Goal: Transaction & Acquisition: Purchase product/service

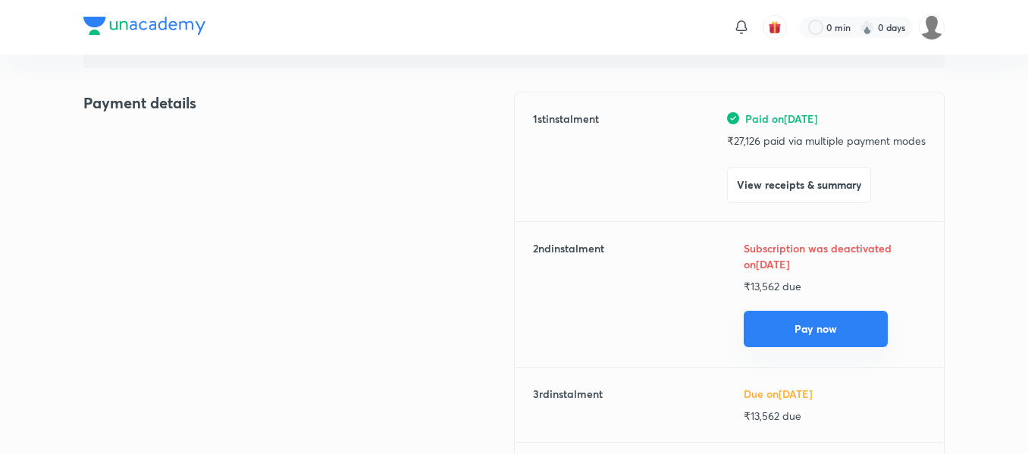
click at [802, 327] on button "Pay now" at bounding box center [815, 329] width 144 height 36
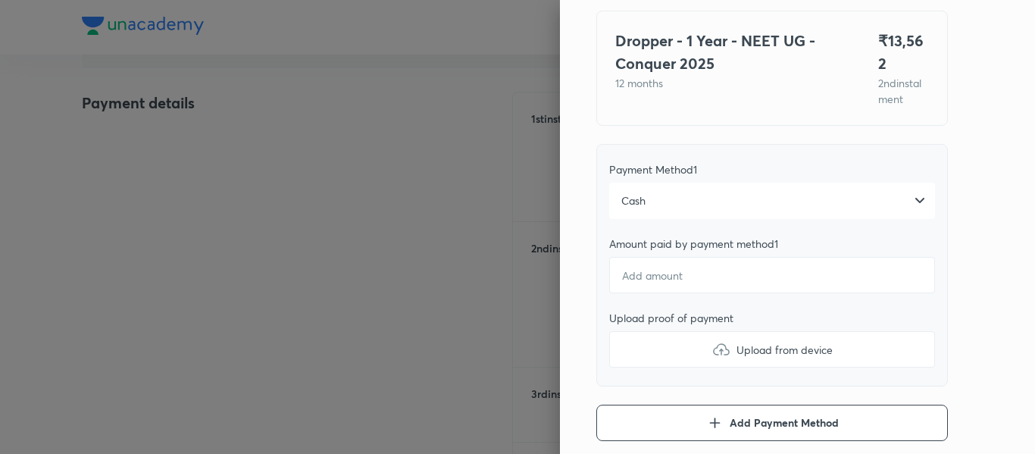
scroll to position [122, 0]
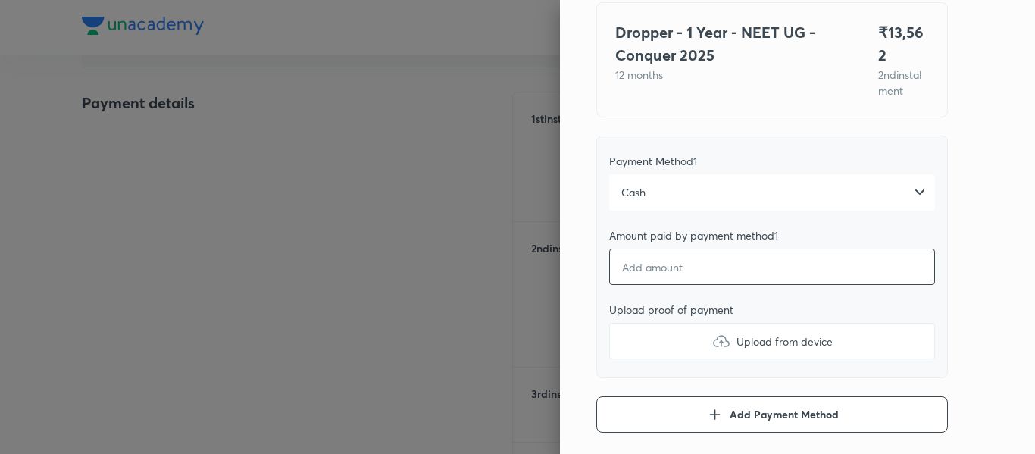
click at [722, 249] on input "number" at bounding box center [772, 267] width 326 height 36
type textarea "x"
type input "1"
type textarea "x"
type input "13"
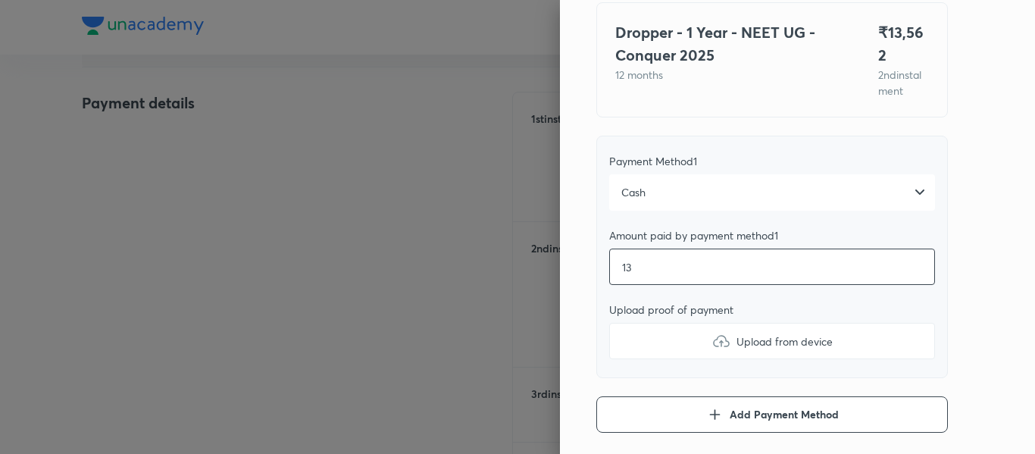
type textarea "x"
type input "135"
type textarea "x"
type input "1356"
type textarea "x"
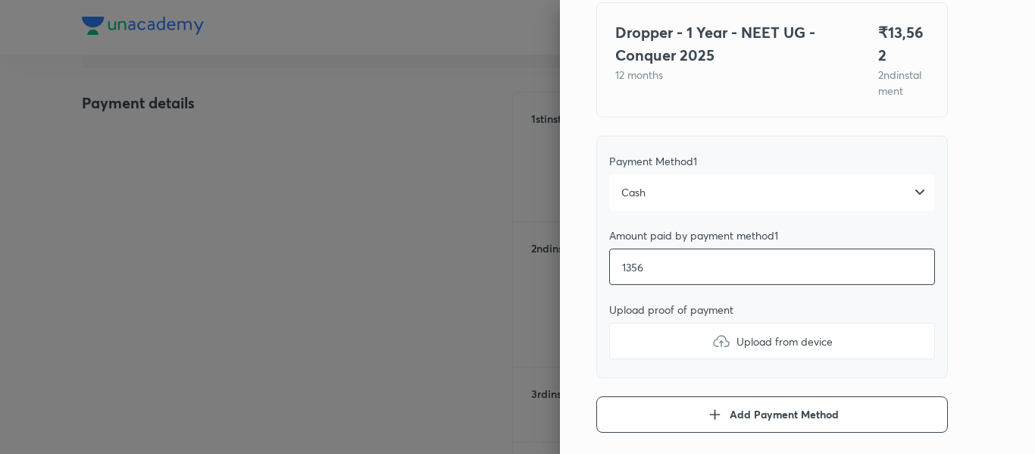
type input "13563"
type textarea "x"
type input "13563"
click at [696, 323] on label "Upload from device" at bounding box center [772, 341] width 326 height 36
click at [0, 0] on input "Upload from device" at bounding box center [0, 0] width 0 height 0
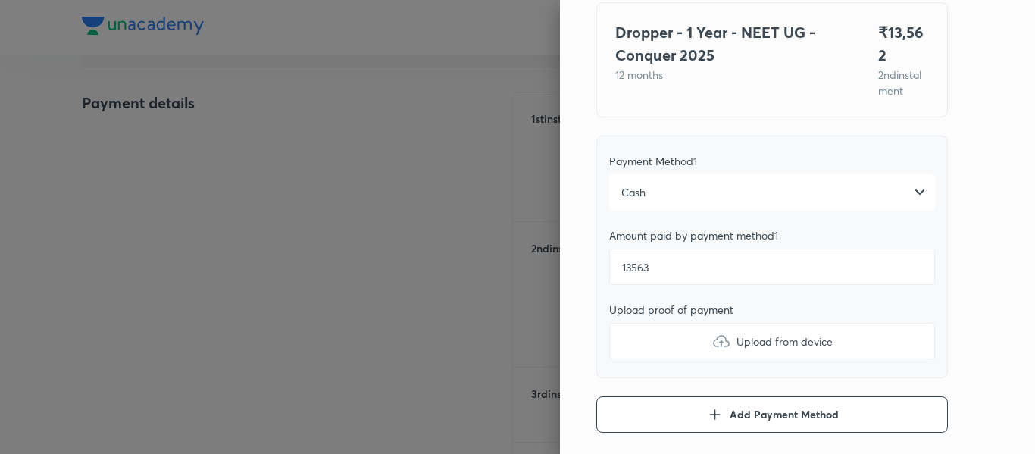
type textarea "x"
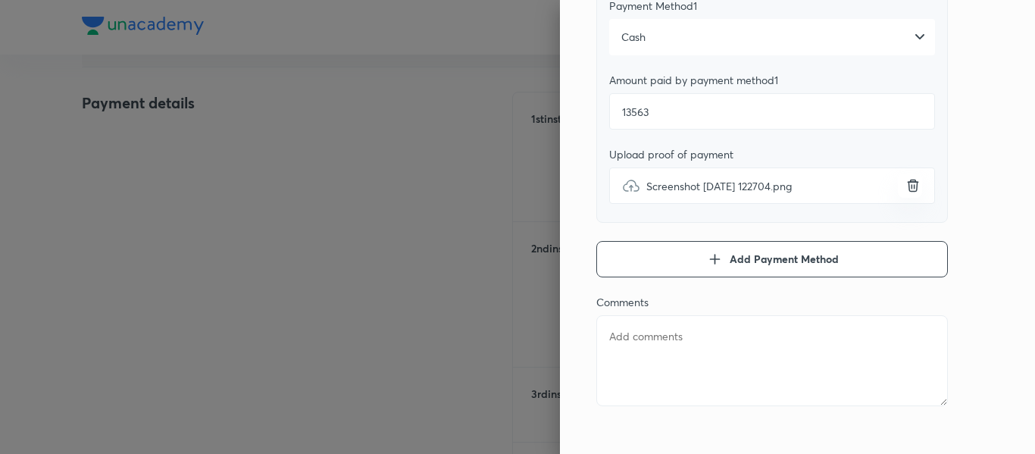
click at [705, 364] on textarea at bounding box center [772, 360] width 352 height 91
type textarea "2"
type textarea "x"
type textarea "2n"
type textarea "x"
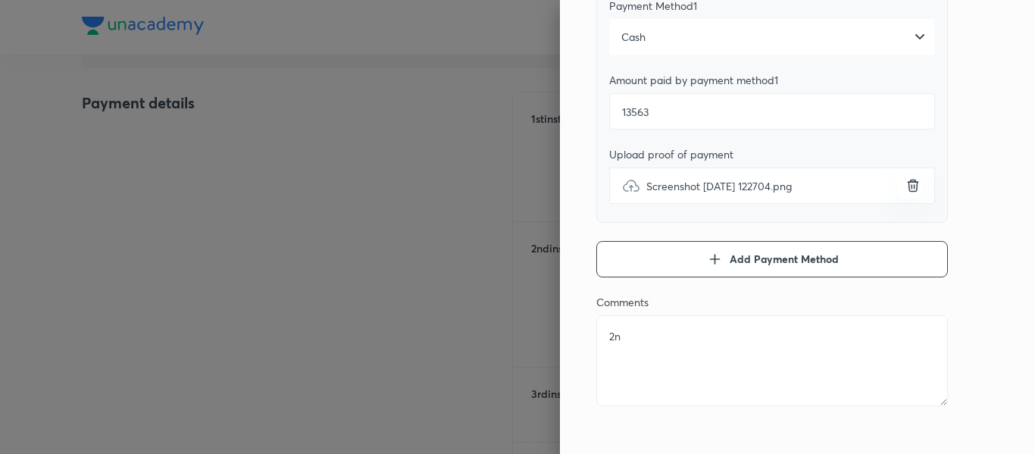
type textarea "2nd"
type textarea "x"
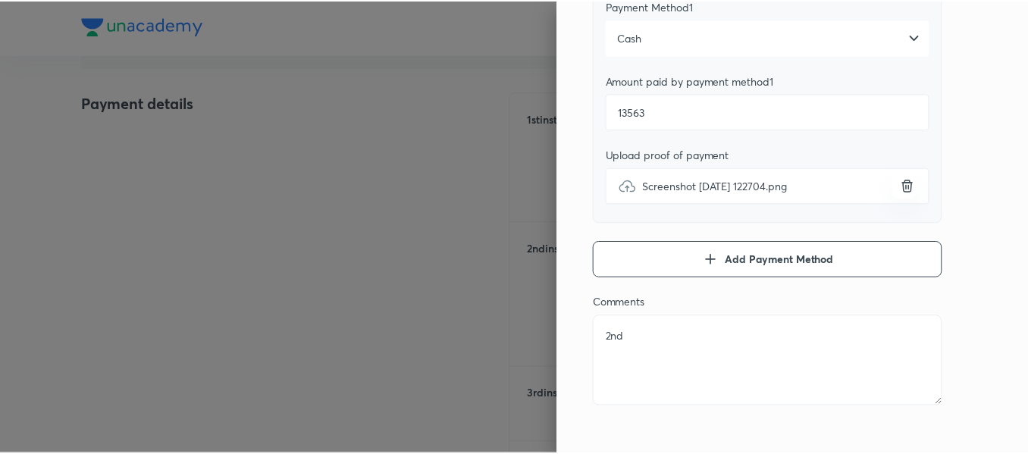
scroll to position [0, 0]
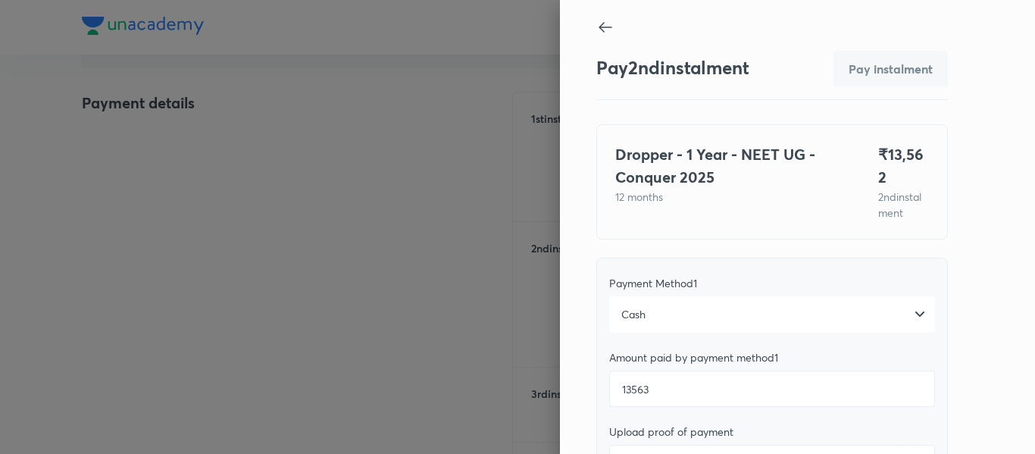
type textarea "2nd"
click at [704, 371] on input "13563" at bounding box center [772, 389] width 326 height 36
type textarea "x"
type input "1356"
type textarea "x"
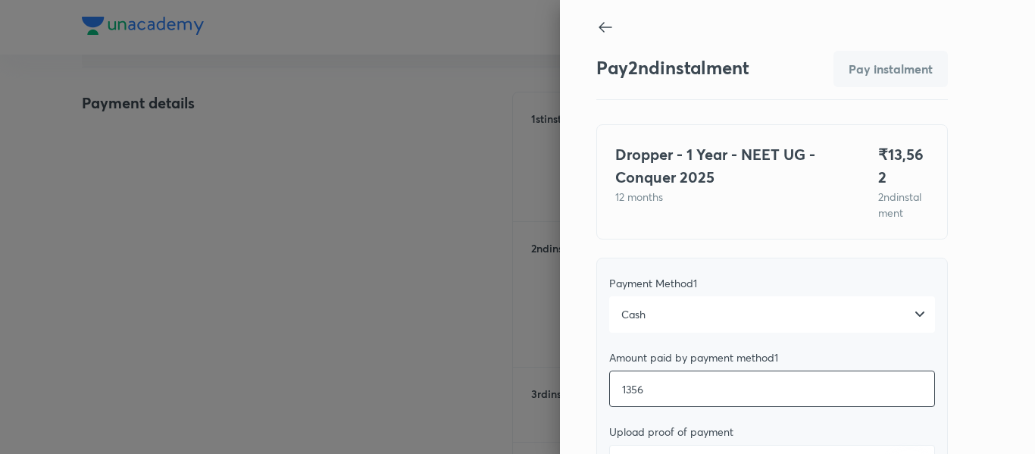
type input "13562"
type textarea "x"
type input "13562"
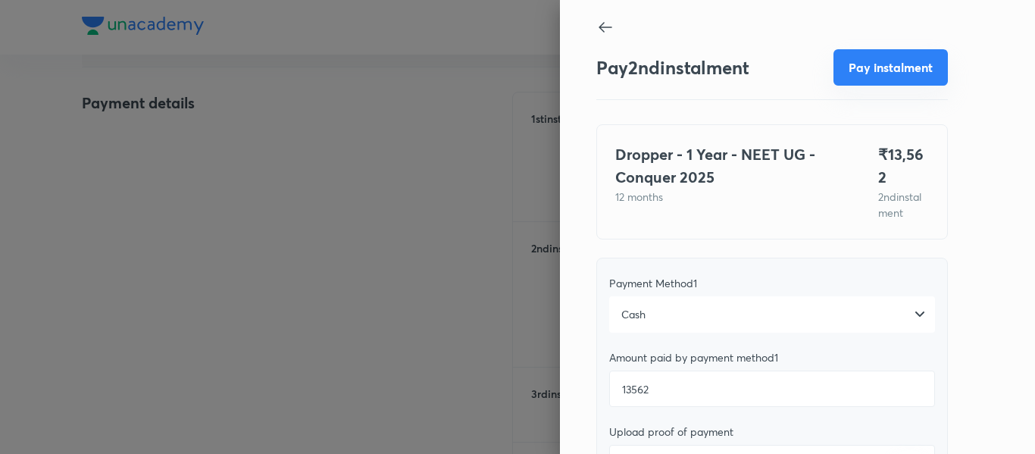
click at [856, 76] on button "Pay instalment" at bounding box center [891, 67] width 114 height 36
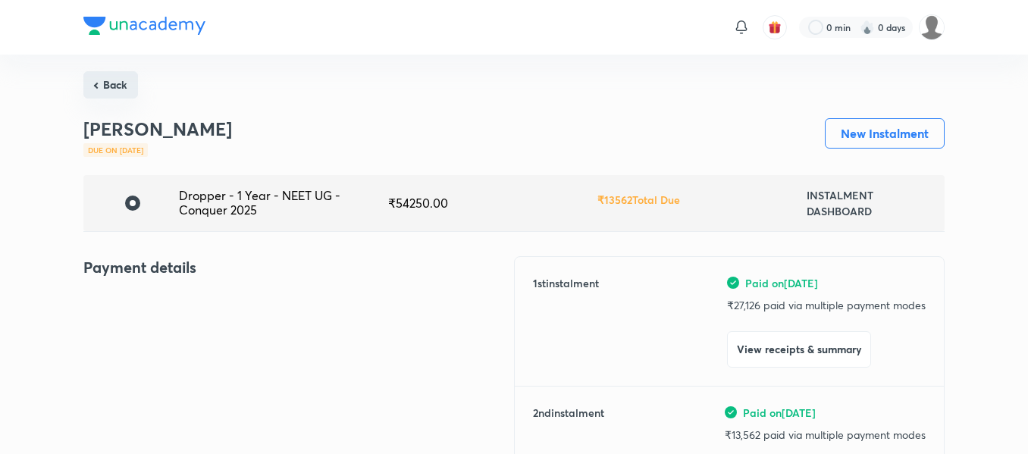
click at [133, 92] on button "Back" at bounding box center [110, 84] width 55 height 27
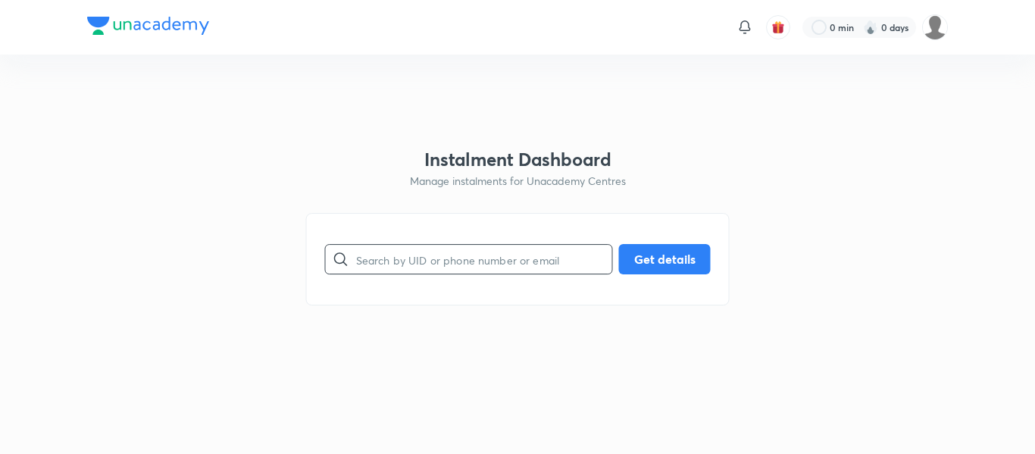
click at [456, 242] on input "text" at bounding box center [484, 259] width 256 height 39
paste input "[EMAIL_ADDRESS][DOMAIN_NAME]"
type input "[EMAIL_ADDRESS][DOMAIN_NAME]"
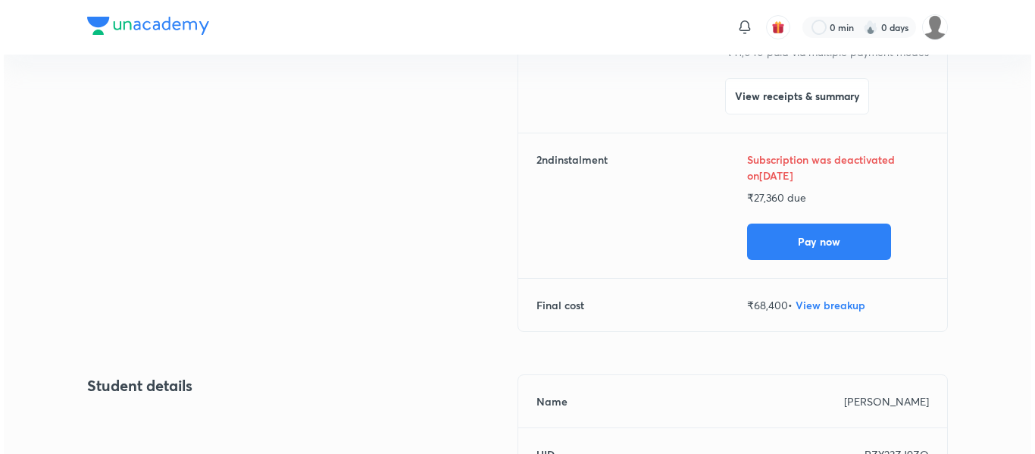
scroll to position [268, 0]
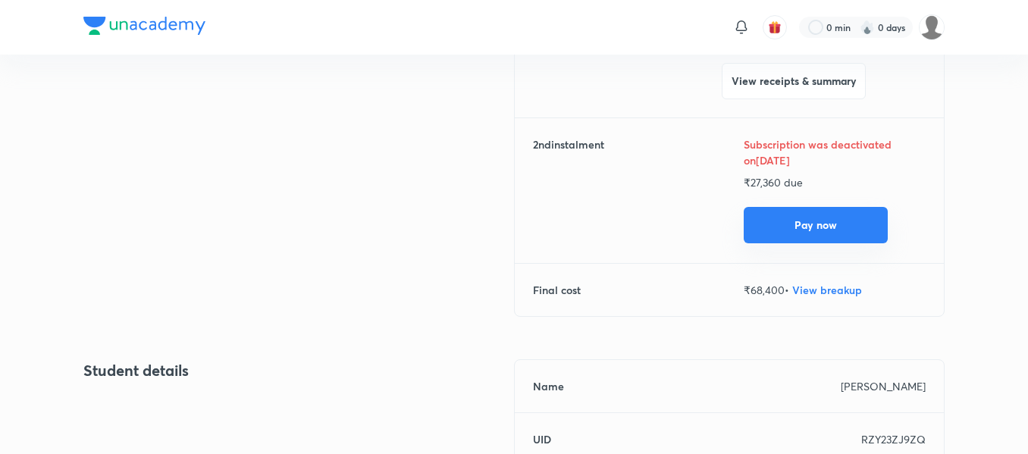
click at [786, 236] on button "Pay now" at bounding box center [815, 225] width 144 height 36
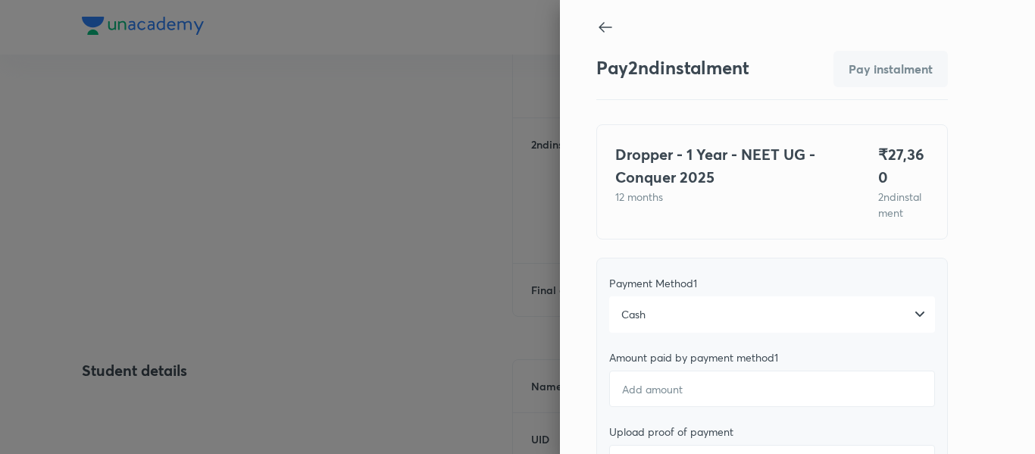
click at [658, 296] on div "Cash" at bounding box center [772, 314] width 326 height 36
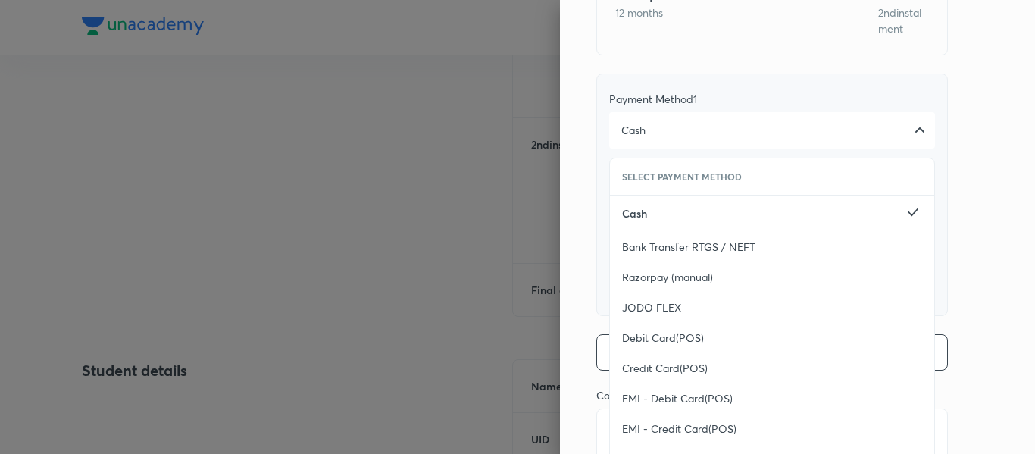
scroll to position [186, 0]
click at [651, 329] on span "Debit Card(POS)" at bounding box center [663, 336] width 82 height 15
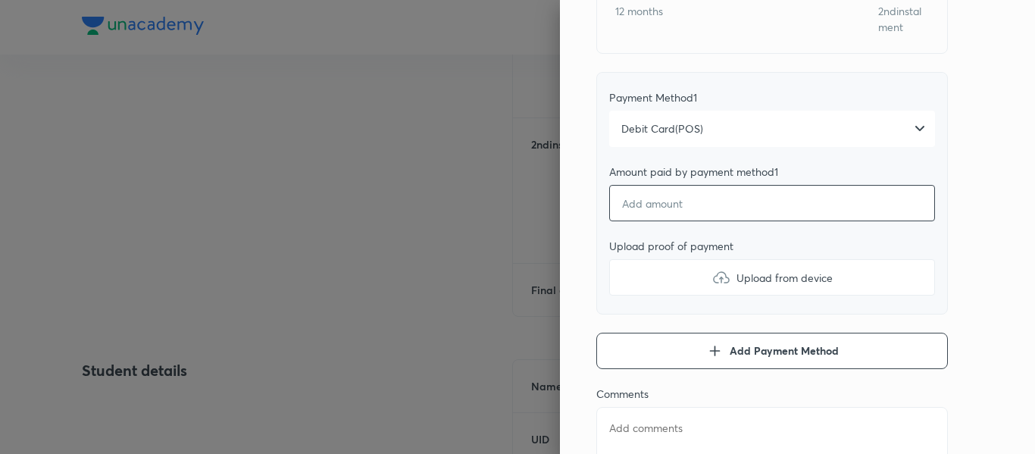
click at [649, 185] on input "number" at bounding box center [772, 203] width 326 height 36
type textarea "x"
type input "2"
type textarea "x"
type input "27"
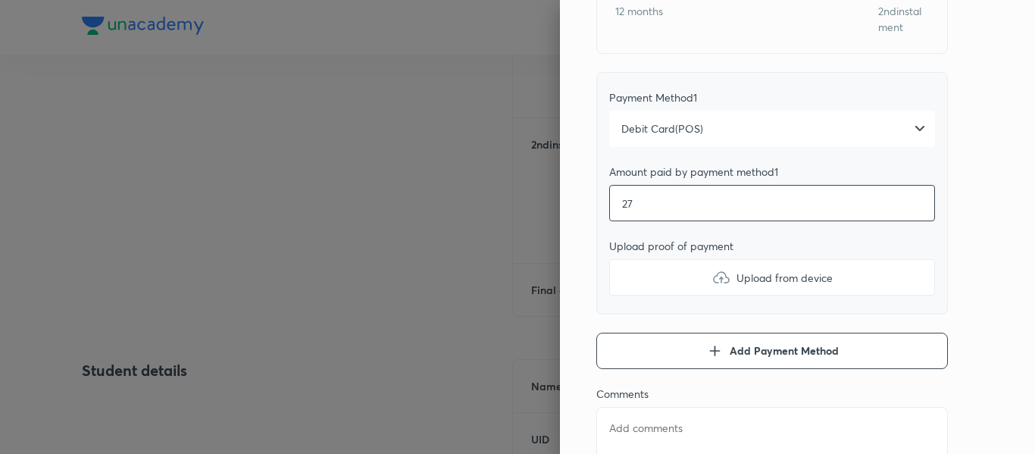
type textarea "x"
type input "273"
type textarea "x"
type input "2736"
type textarea "x"
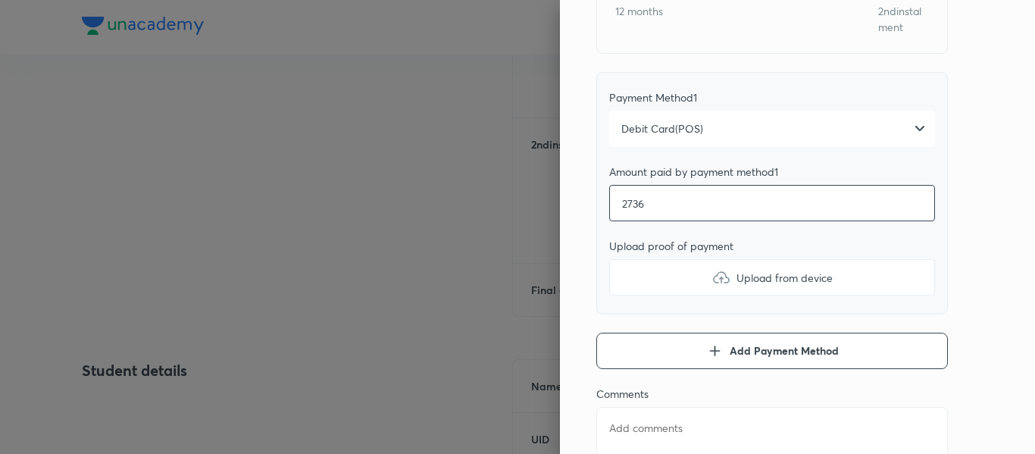
type input "27360"
type textarea "x"
type input "27360"
click at [643, 259] on label "Upload from device" at bounding box center [772, 277] width 326 height 36
click at [0, 0] on input "Upload from device" at bounding box center [0, 0] width 0 height 0
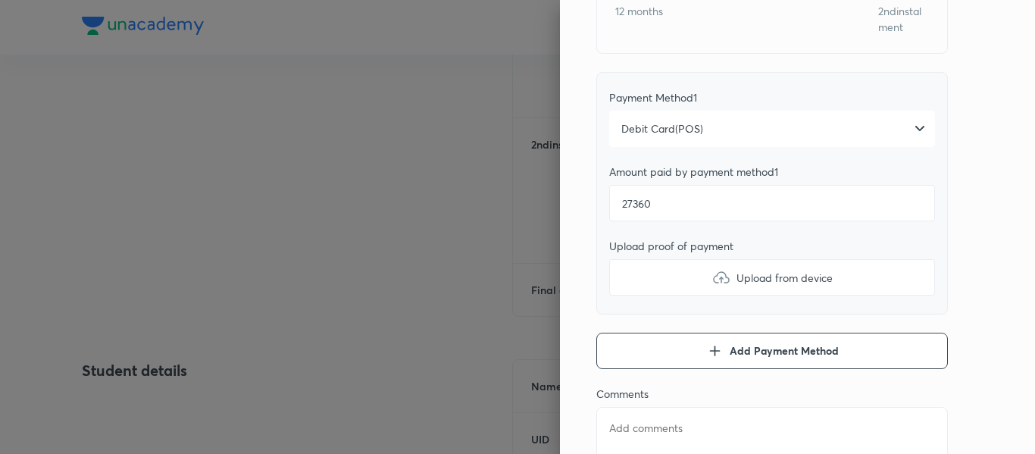
type textarea "x"
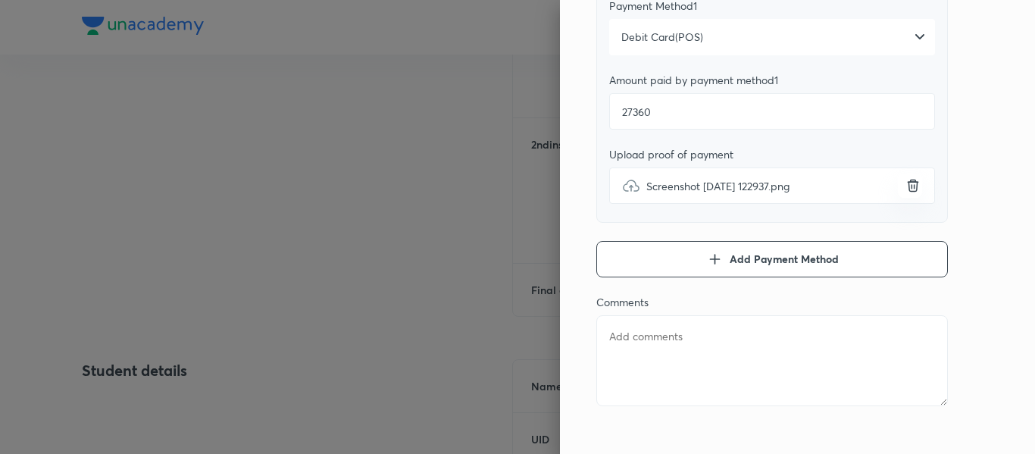
click at [647, 336] on textarea at bounding box center [772, 360] width 352 height 91
type textarea "2"
type textarea "x"
type textarea "2n"
type textarea "x"
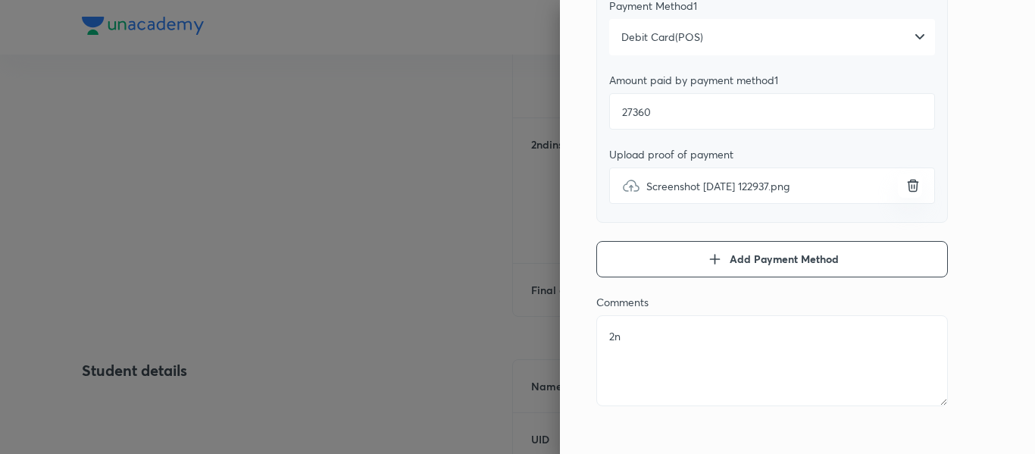
type textarea "2nd"
type textarea "x"
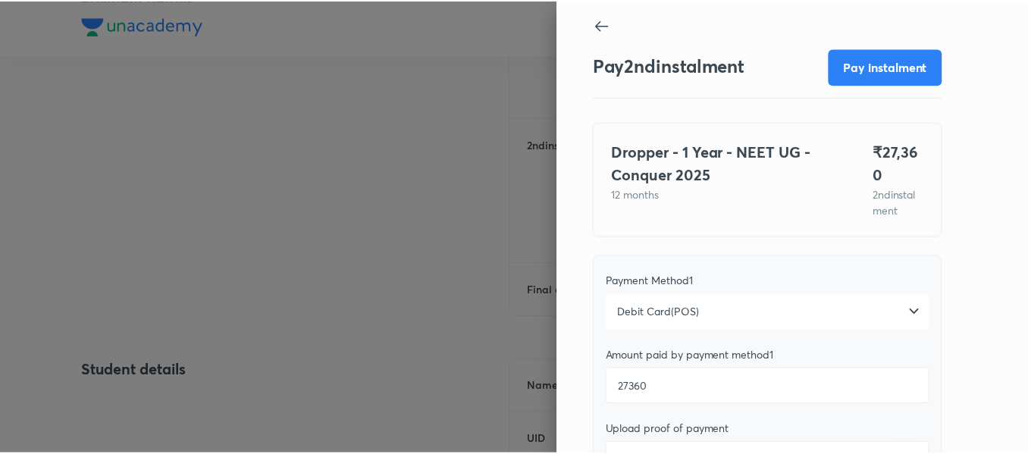
scroll to position [0, 0]
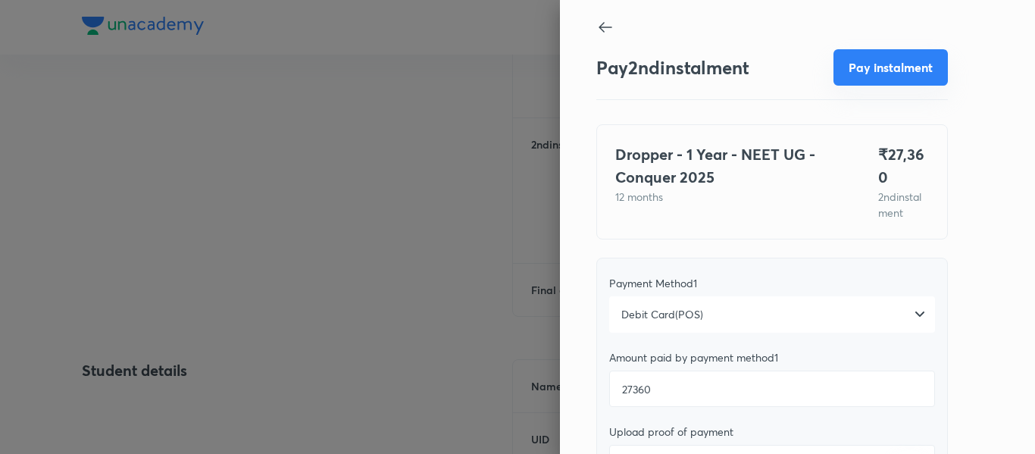
type textarea "2nd"
click at [849, 80] on button "Pay instalment" at bounding box center [891, 67] width 114 height 36
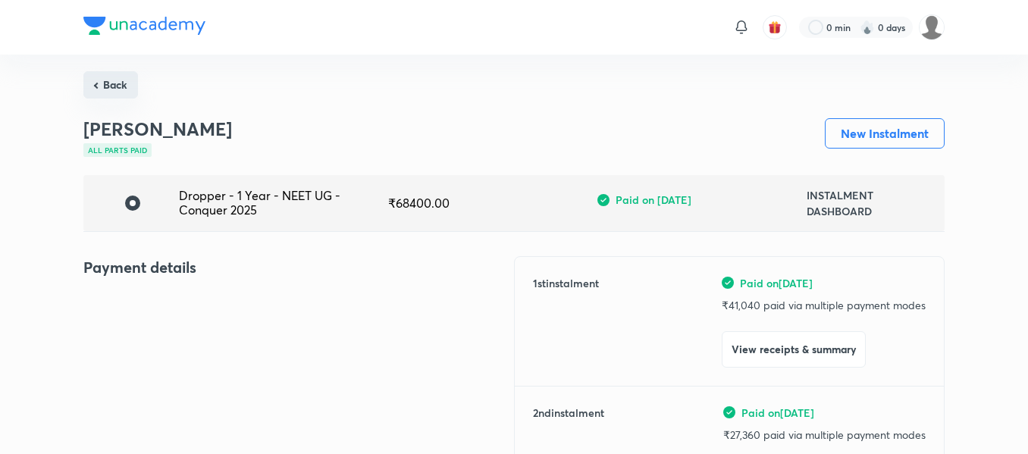
click at [132, 94] on button "Back" at bounding box center [110, 84] width 55 height 27
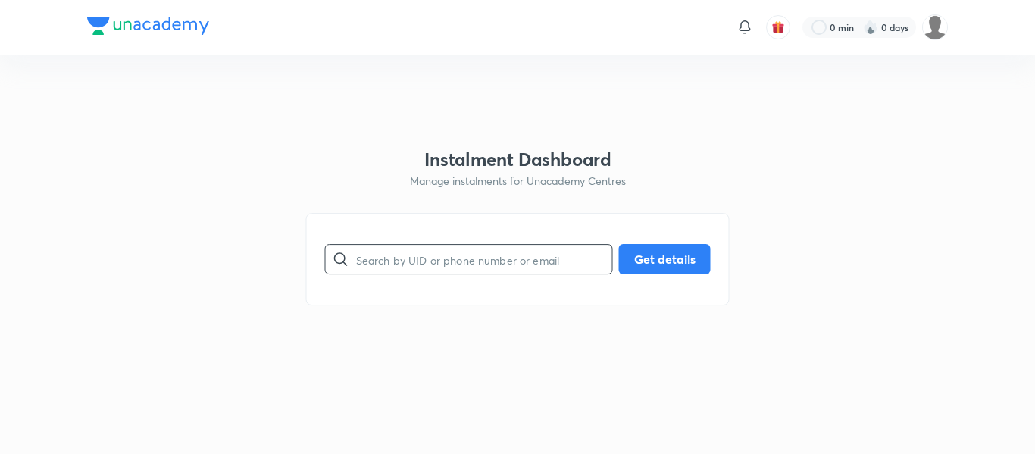
click at [506, 252] on input "text" at bounding box center [484, 259] width 256 height 39
paste input "[EMAIL_ADDRESS][DOMAIN_NAME]"
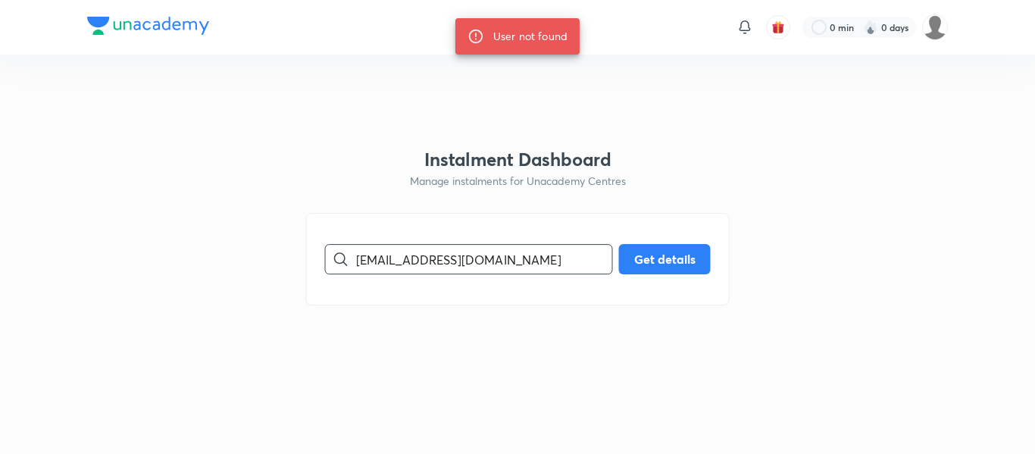
paste input "8056341750"
type input "8056341750"
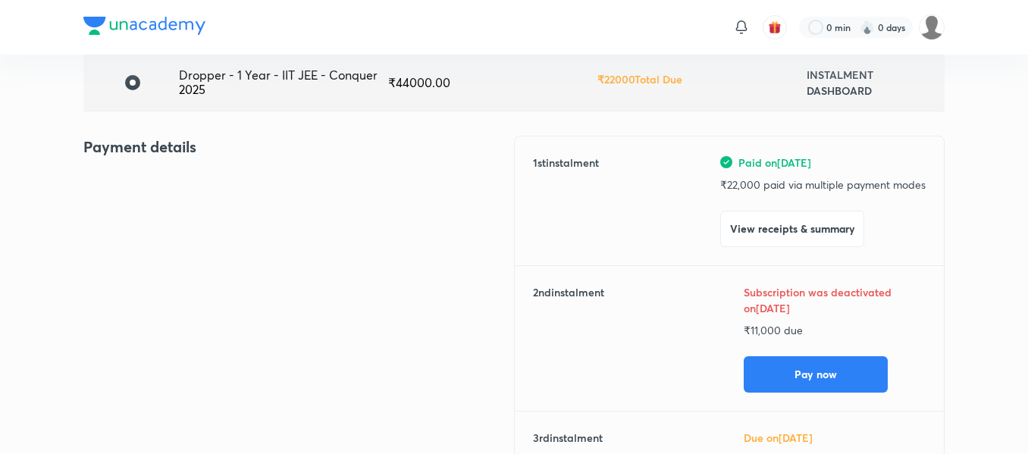
scroll to position [124, 0]
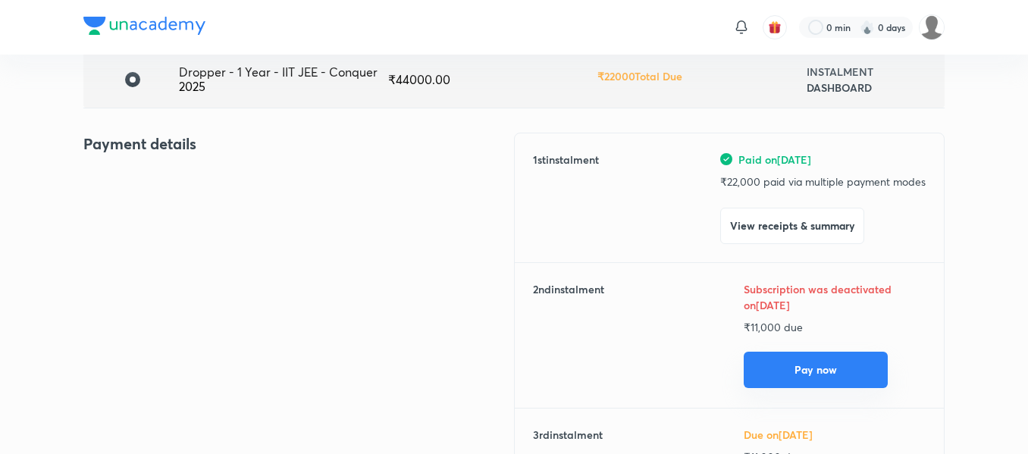
click at [771, 355] on button "Pay now" at bounding box center [815, 370] width 144 height 36
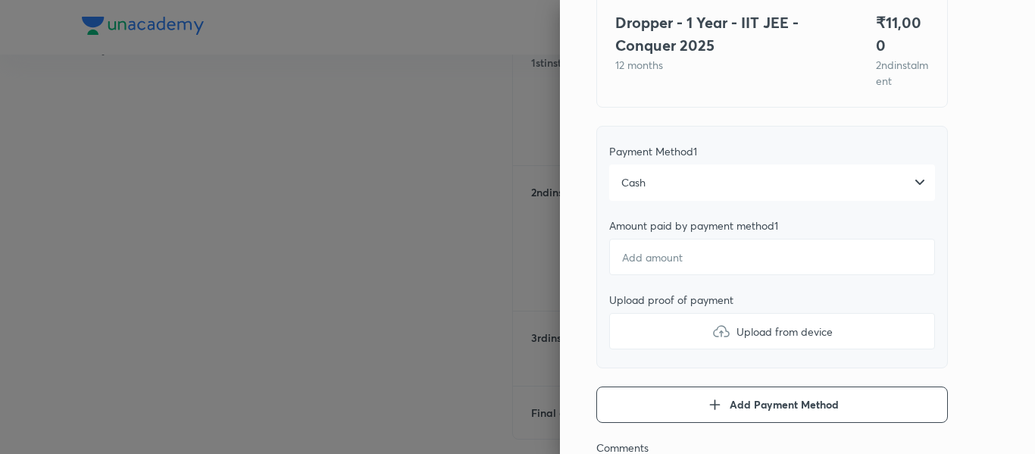
scroll to position [133, 0]
click at [665, 164] on div "Cash" at bounding box center [772, 182] width 326 height 36
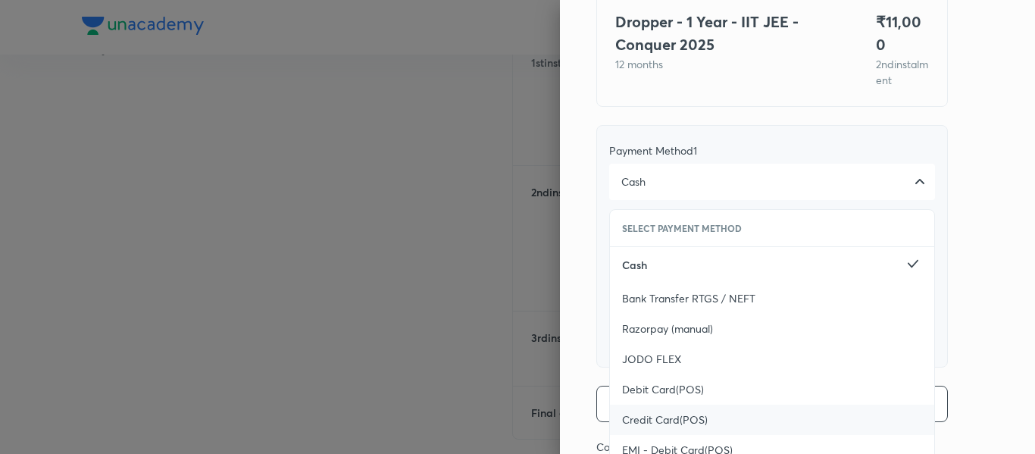
click at [643, 412] on span "Credit Card(POS)" at bounding box center [665, 419] width 86 height 15
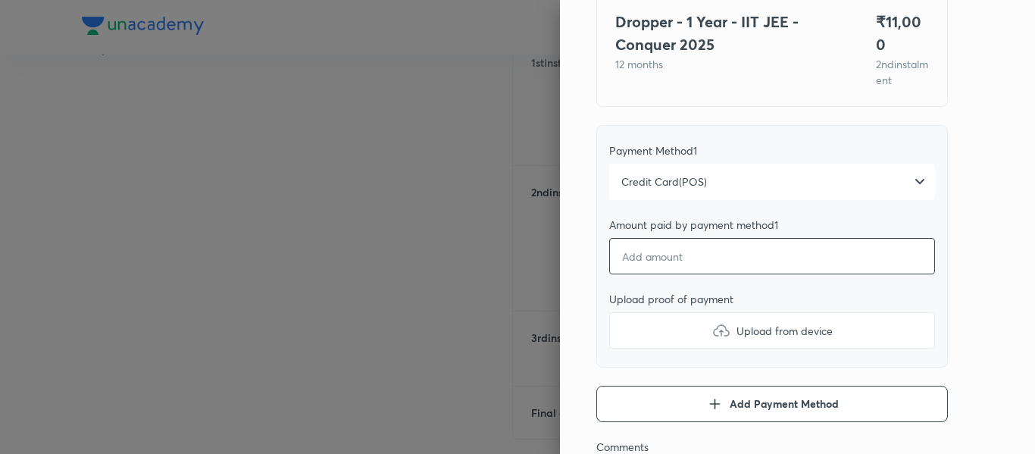
click at [640, 248] on input "number" at bounding box center [772, 256] width 326 height 36
type textarea "x"
type input "1"
type textarea "x"
type input "11"
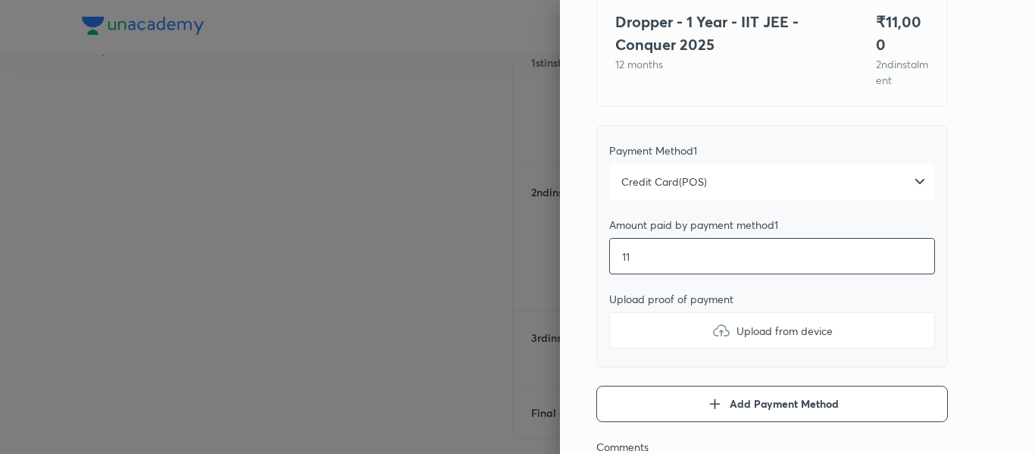
type textarea "x"
type input "110"
type textarea "x"
type input "1100"
type textarea "x"
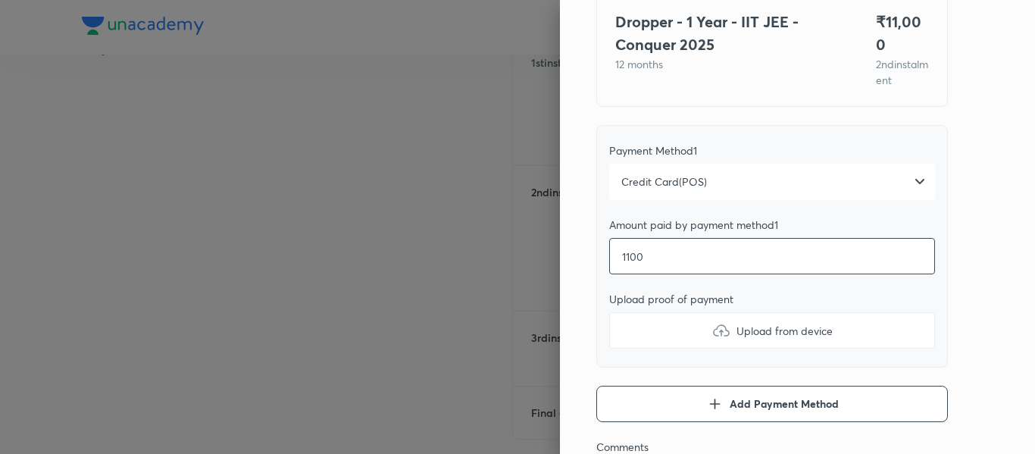
type input "11000"
type textarea "x"
type input "11000"
click at [637, 319] on label "Upload from device" at bounding box center [772, 330] width 326 height 36
click at [0, 0] on input "Upload from device" at bounding box center [0, 0] width 0 height 0
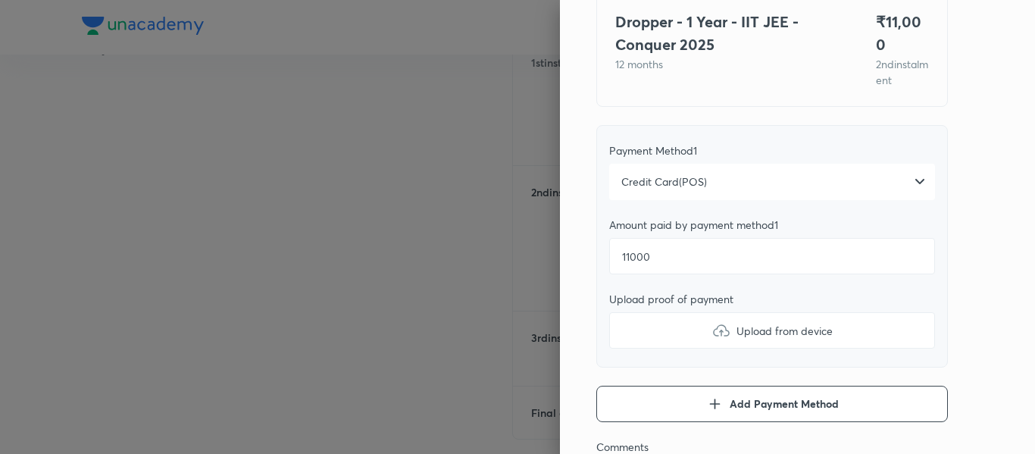
type textarea "x"
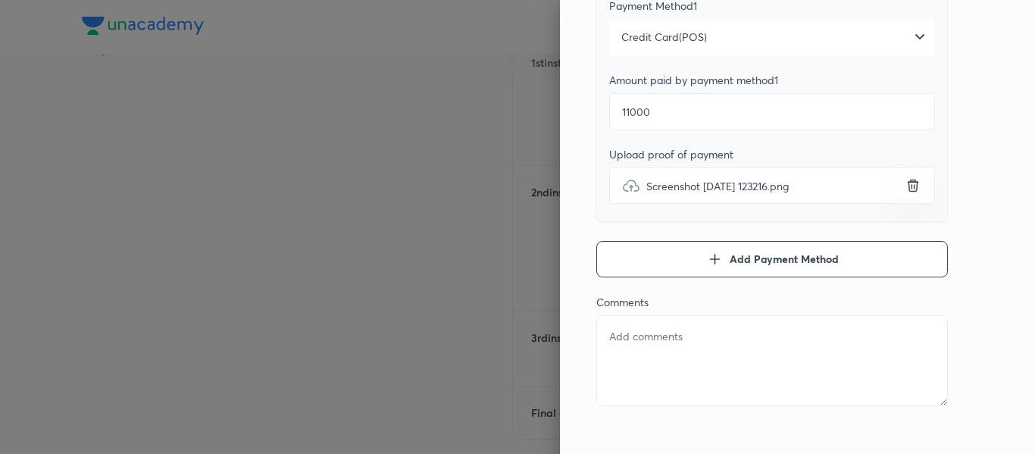
click at [728, 339] on textarea at bounding box center [772, 360] width 352 height 91
type textarea "2"
type textarea "x"
type textarea "2n"
type textarea "x"
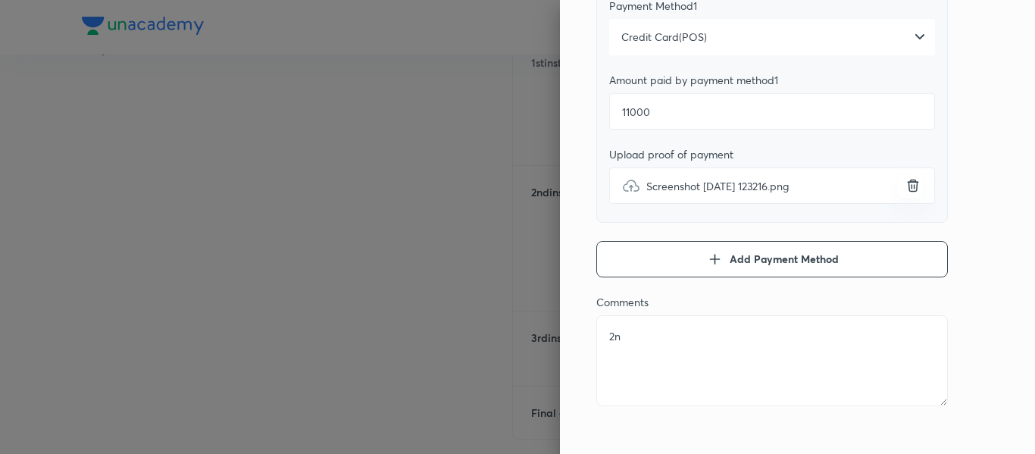
type textarea "2nd"
type textarea "x"
type textarea "2nd"
type textarea "x"
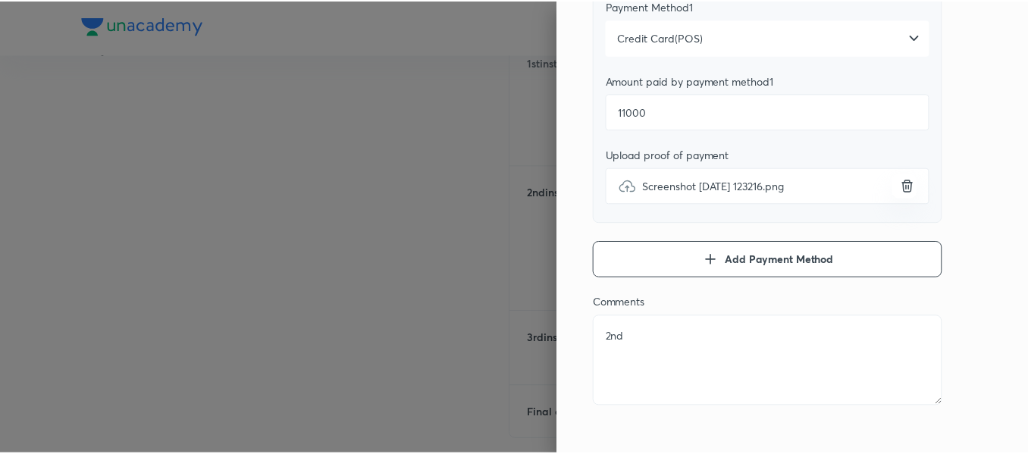
scroll to position [0, 0]
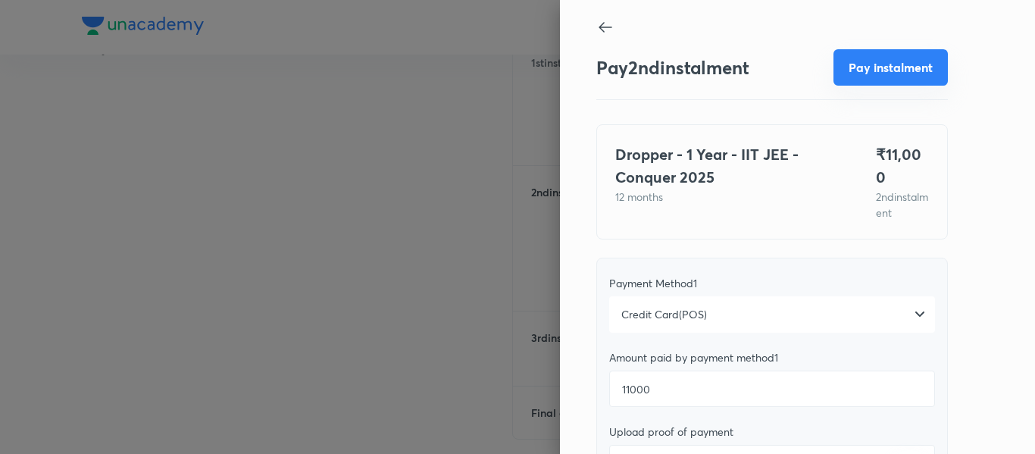
type textarea "2nd"
click at [847, 73] on button "Pay instalment" at bounding box center [891, 67] width 114 height 36
type textarea "x"
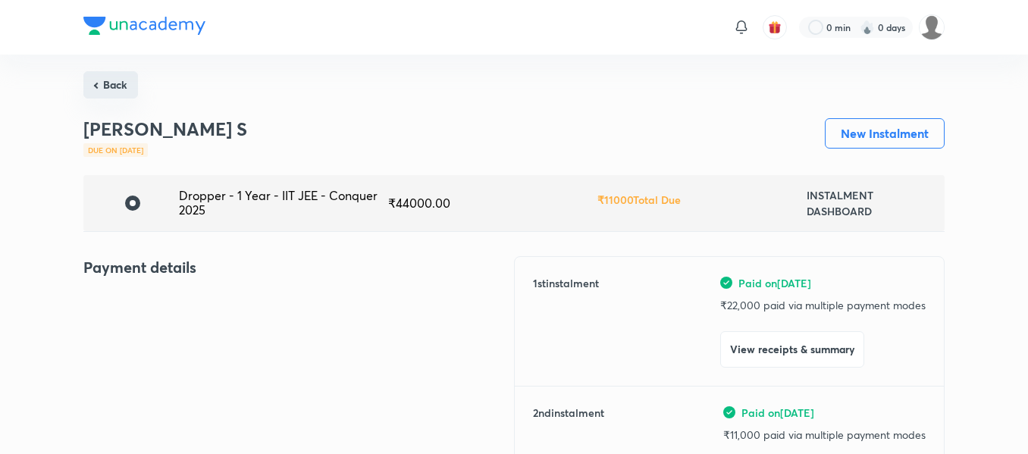
click at [113, 82] on button "Back" at bounding box center [110, 84] width 55 height 27
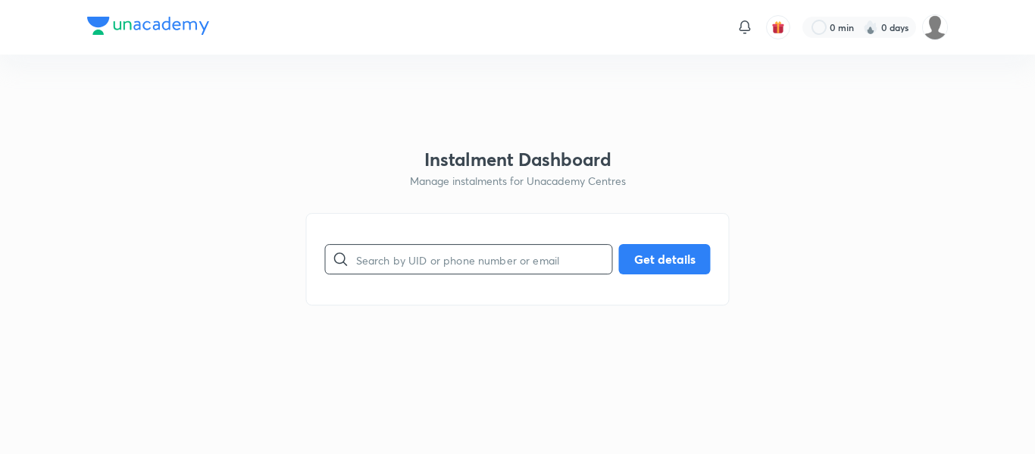
click at [389, 269] on input "text" at bounding box center [484, 259] width 256 height 39
paste input "[EMAIL_ADDRESS][DOMAIN_NAME]"
type input "[EMAIL_ADDRESS][DOMAIN_NAME]"
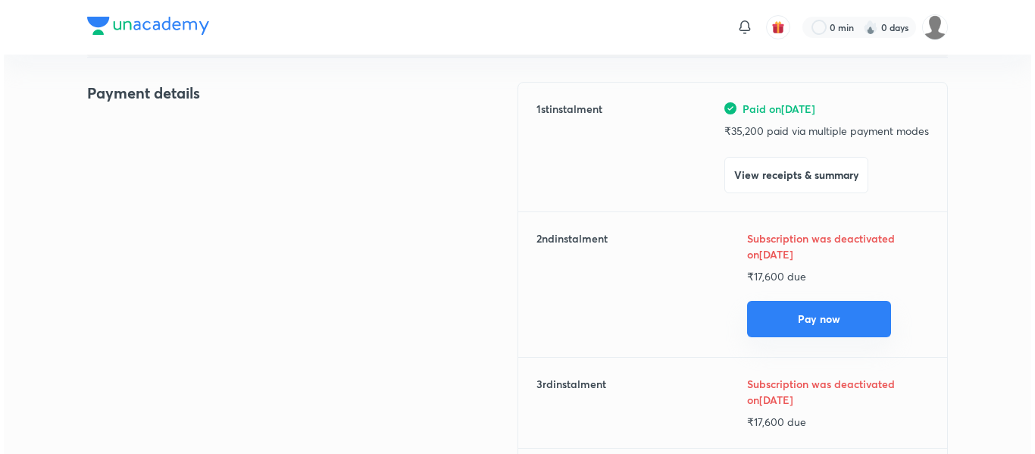
scroll to position [189, 0]
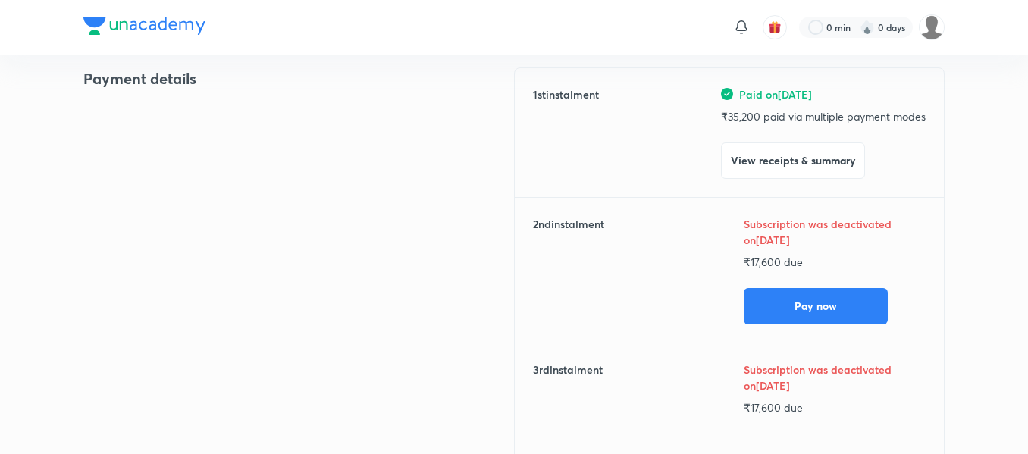
click at [767, 324] on div "1 st instalment Paid on [DATE] ₹ 35,200 paid via multiple payment modes View re…" at bounding box center [729, 277] width 430 height 420
click at [775, 317] on button "Pay now" at bounding box center [815, 304] width 144 height 36
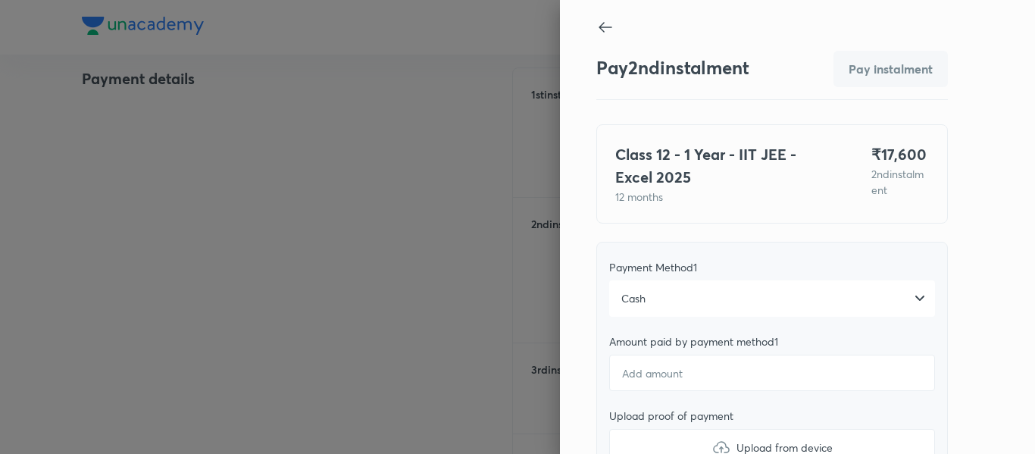
click at [715, 293] on div "Cash" at bounding box center [772, 298] width 326 height 36
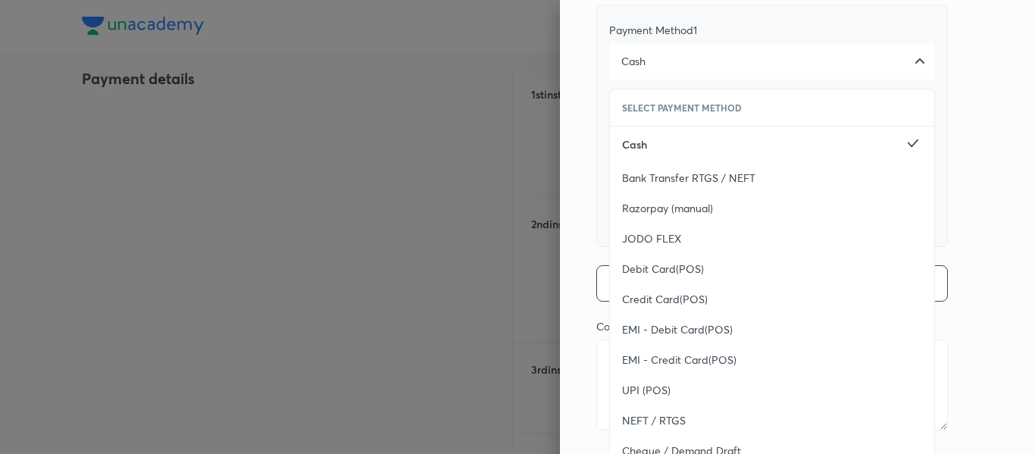
scroll to position [273, 0]
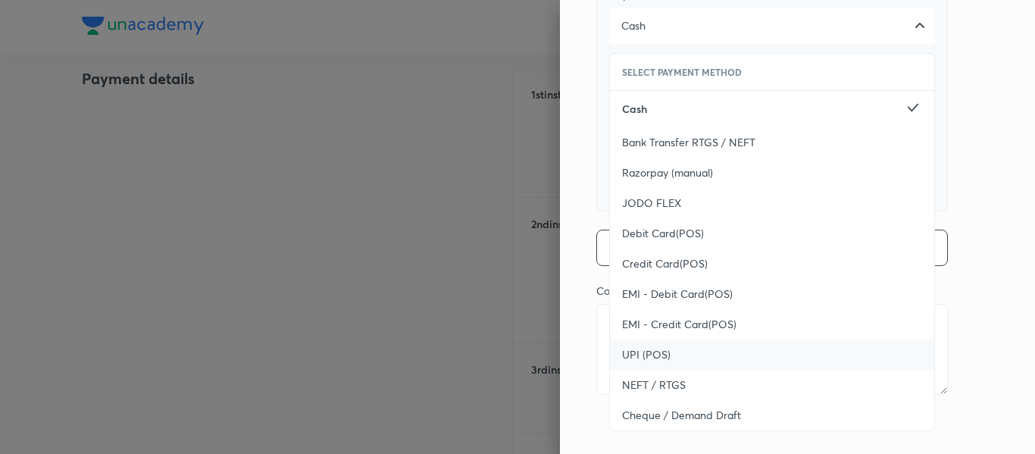
click at [637, 351] on span "UPI (POS)" at bounding box center [646, 354] width 48 height 15
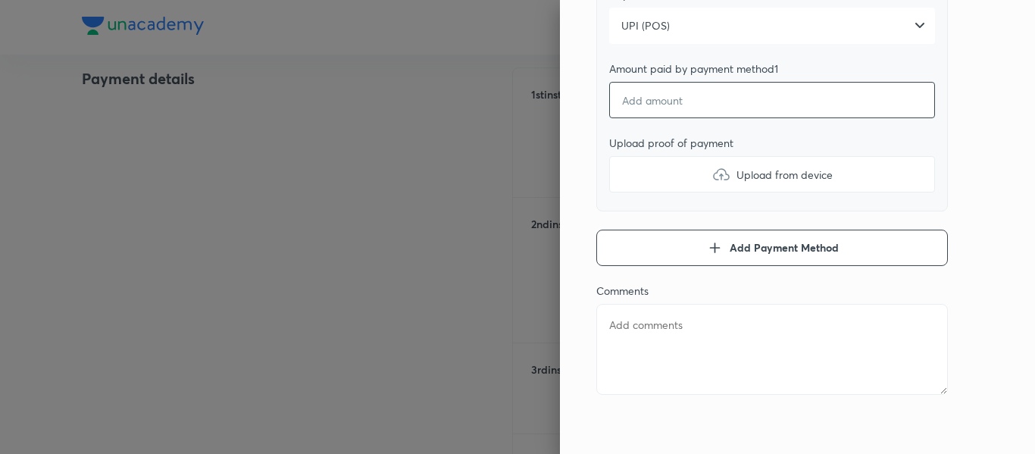
click at [628, 110] on input "number" at bounding box center [772, 100] width 326 height 36
type textarea "x"
type input "1"
type textarea "x"
type input "17"
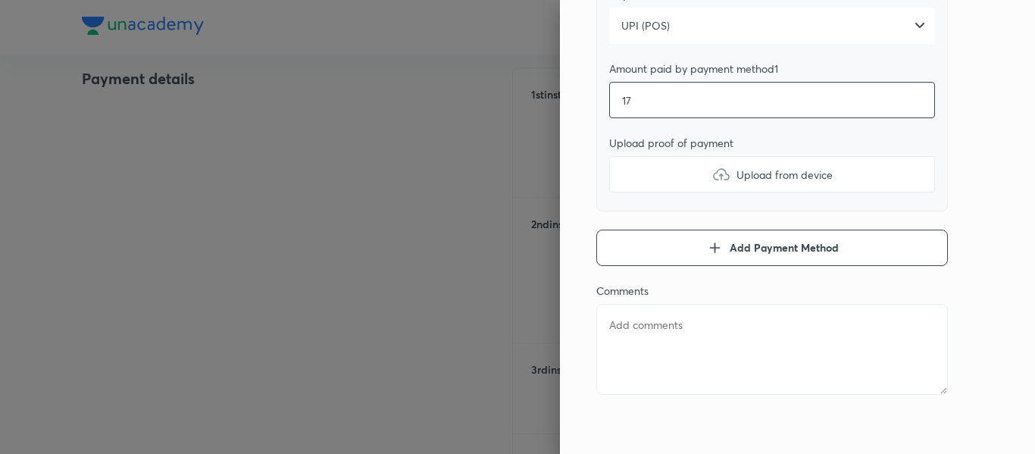
type textarea "x"
type input "175"
type textarea "x"
type input "1750"
type textarea "x"
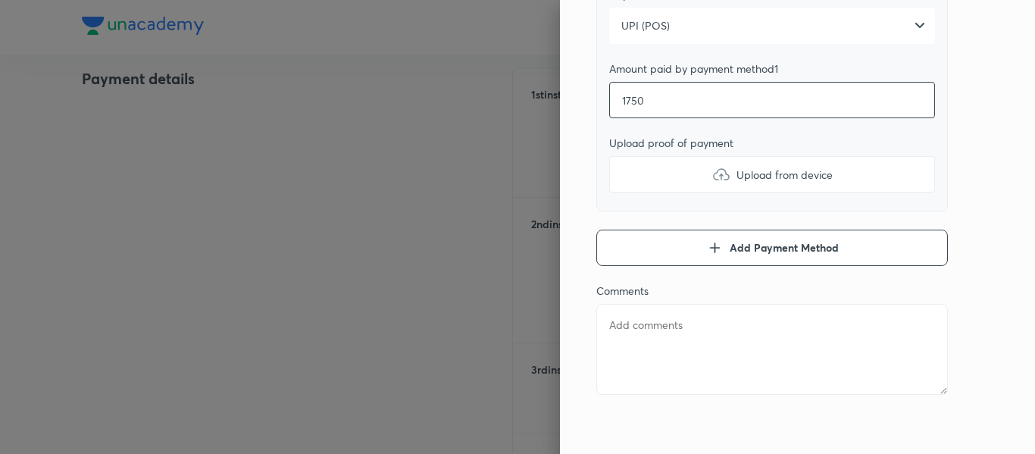
type input "17500"
type textarea "x"
type input "17500"
click at [642, 174] on label "Upload from device" at bounding box center [772, 174] width 326 height 36
click at [0, 0] on input "Upload from device" at bounding box center [0, 0] width 0 height 0
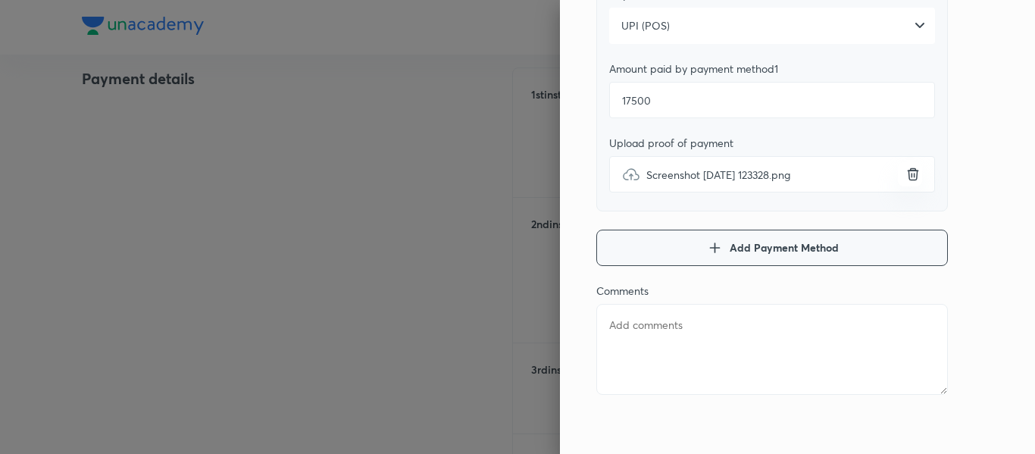
click at [635, 256] on button "Add Payment Method" at bounding box center [772, 248] width 352 height 36
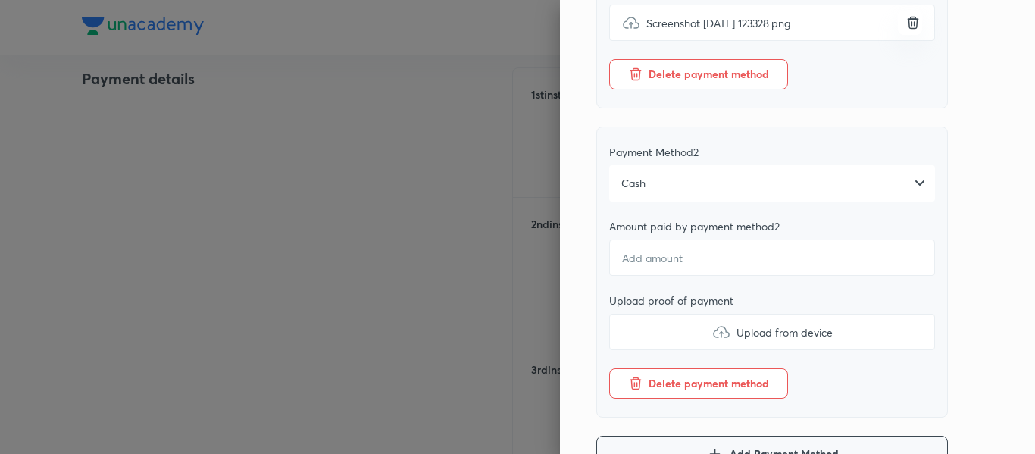
scroll to position [433, 0]
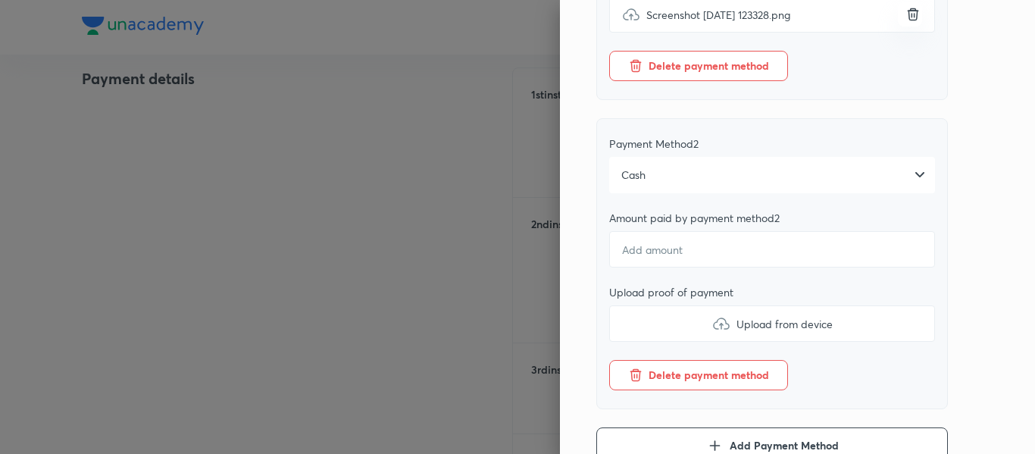
click at [671, 187] on div "Cash" at bounding box center [772, 175] width 326 height 36
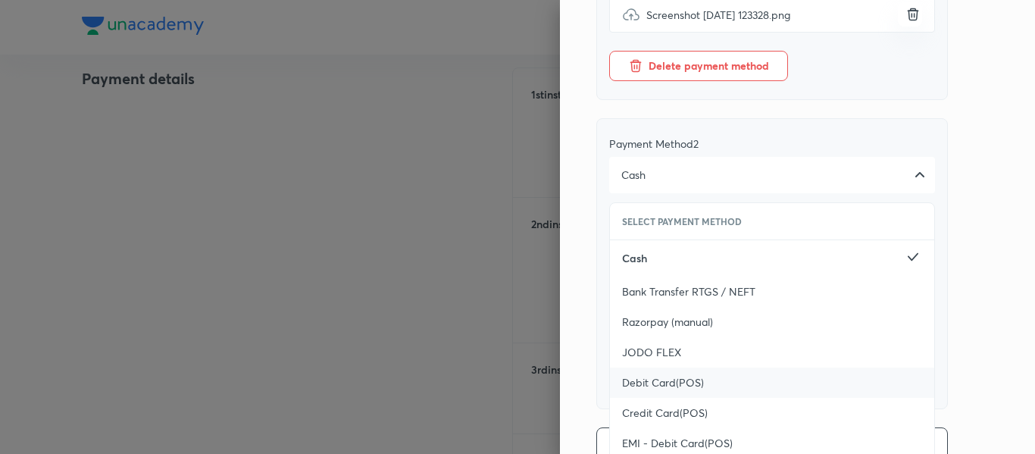
scroll to position [517, 0]
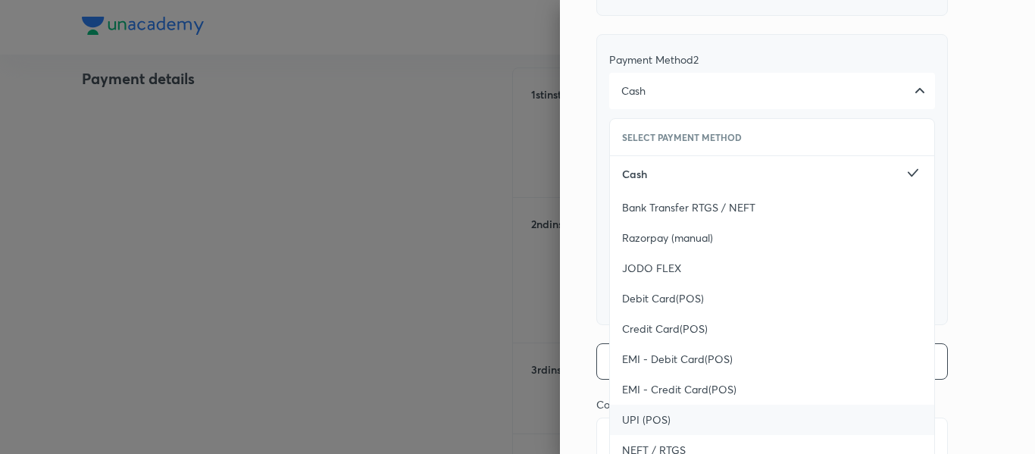
click at [646, 417] on span "UPI (POS)" at bounding box center [646, 419] width 48 height 15
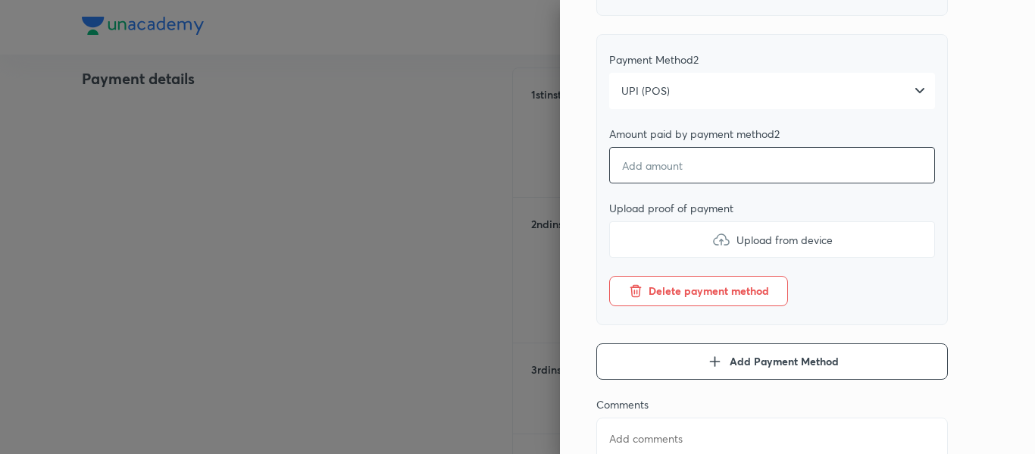
click at [633, 170] on input "number" at bounding box center [772, 165] width 326 height 36
type textarea "x"
type input "1"
type textarea "x"
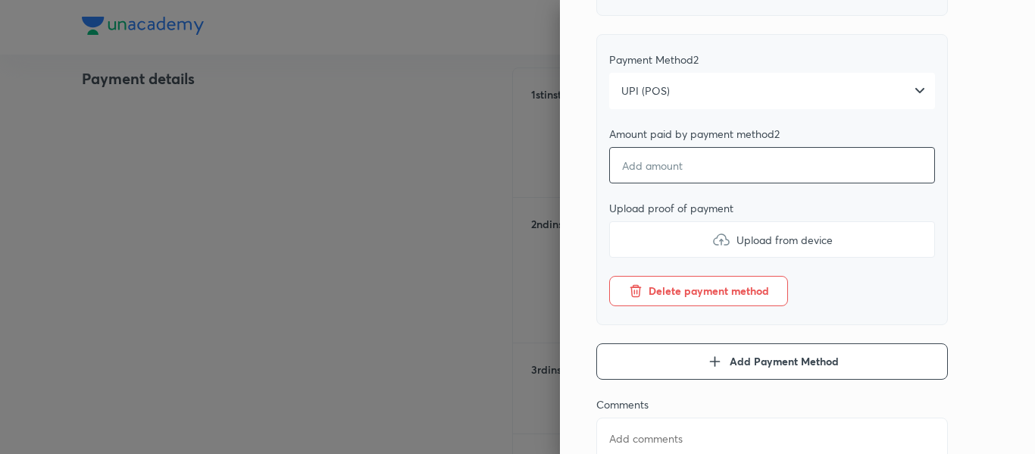
type textarea "x"
type input "1"
type textarea "x"
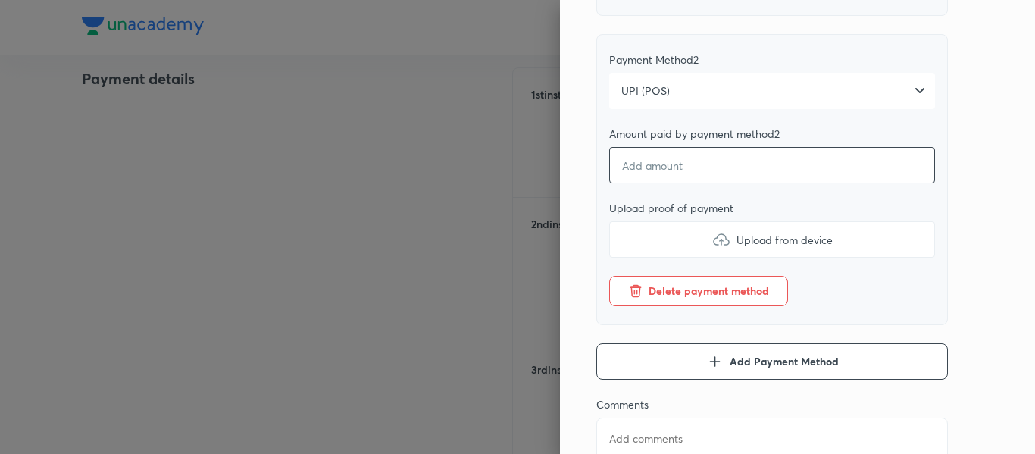
type textarea "x"
type input "1"
type textarea "x"
type input "10"
type textarea "x"
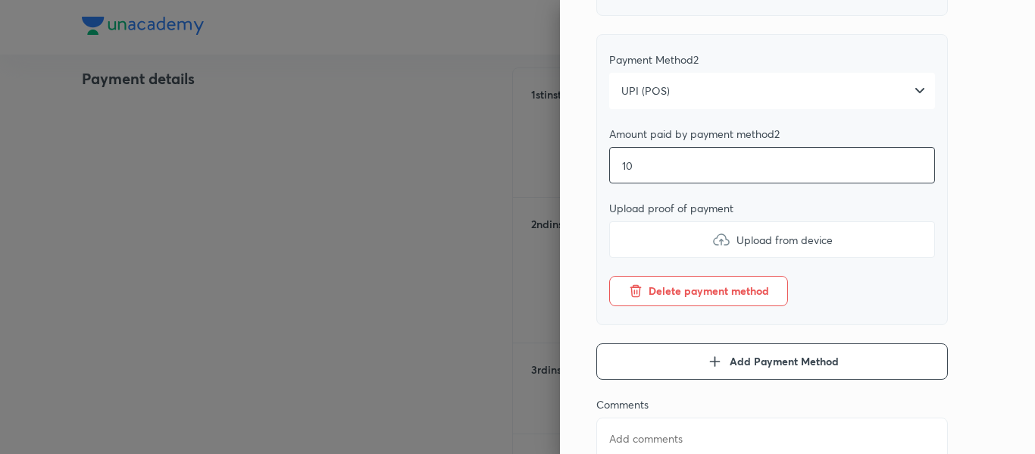
type input "100"
type textarea "x"
type input "100"
click at [652, 242] on label "Upload from device" at bounding box center [772, 239] width 326 height 36
click at [0, 0] on input "Upload from device" at bounding box center [0, 0] width 0 height 0
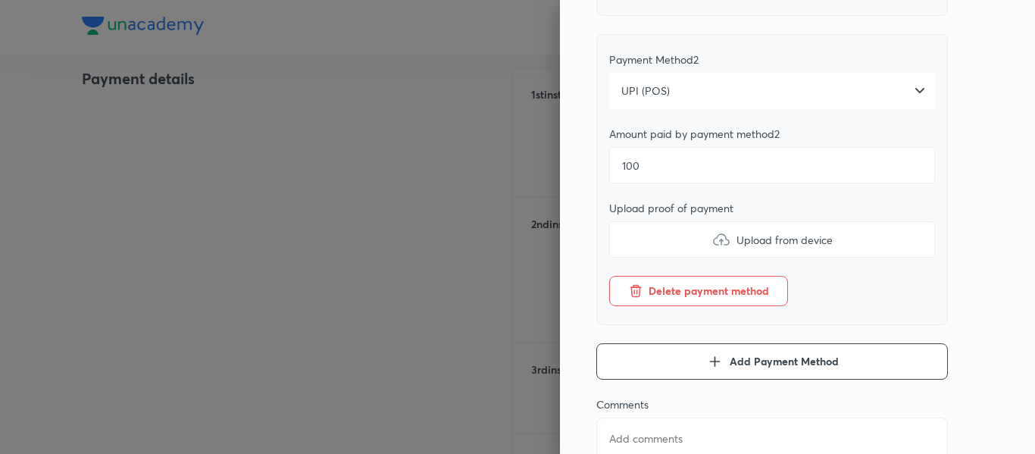
type textarea "x"
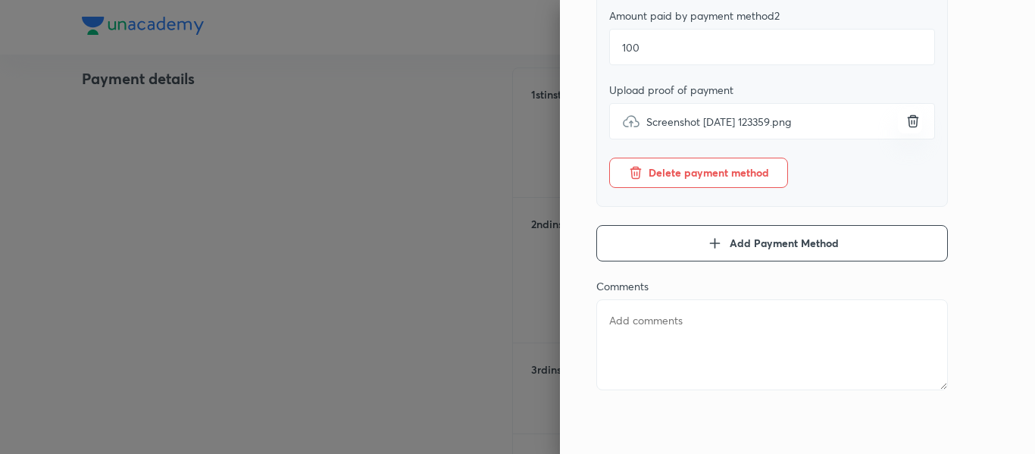
click at [684, 326] on textarea at bounding box center [772, 344] width 352 height 91
type textarea "2"
type textarea "x"
type textarea "2n"
type textarea "x"
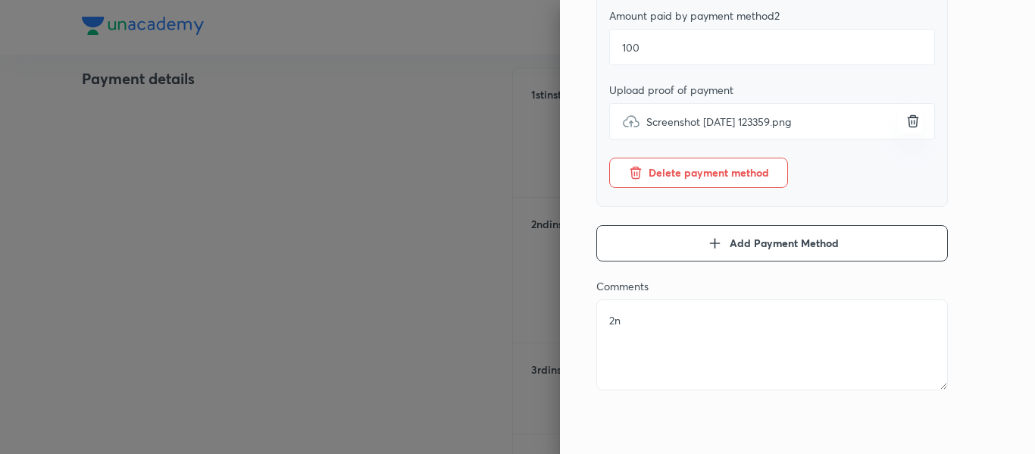
type textarea "2nd"
type textarea "x"
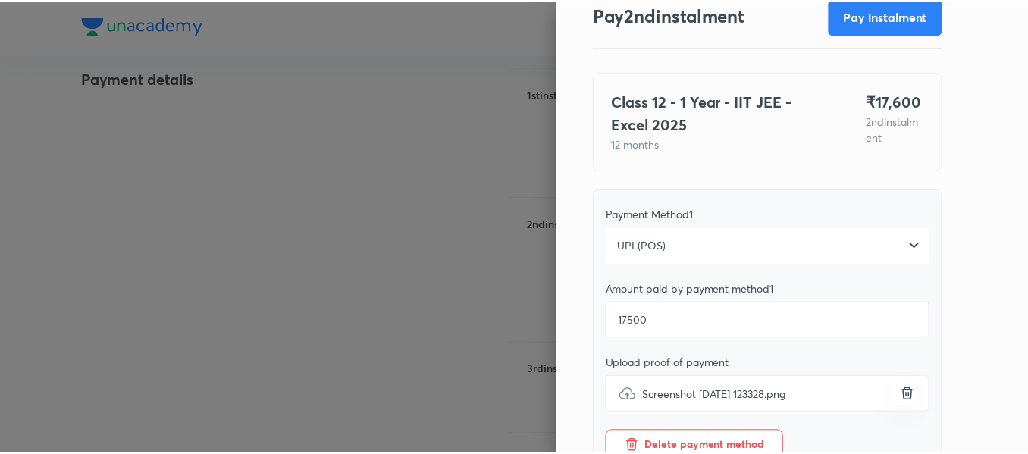
scroll to position [0, 0]
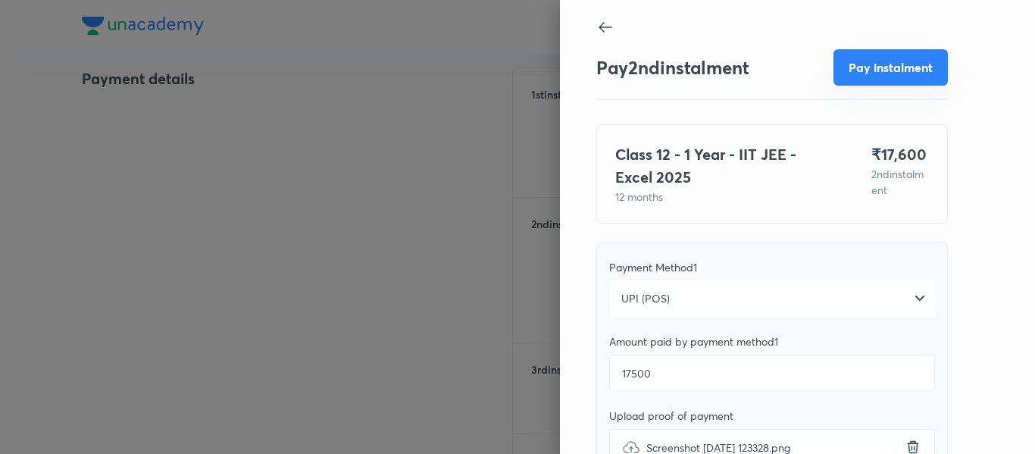
type textarea "2nd"
click at [849, 67] on button "Pay instalment" at bounding box center [891, 67] width 114 height 36
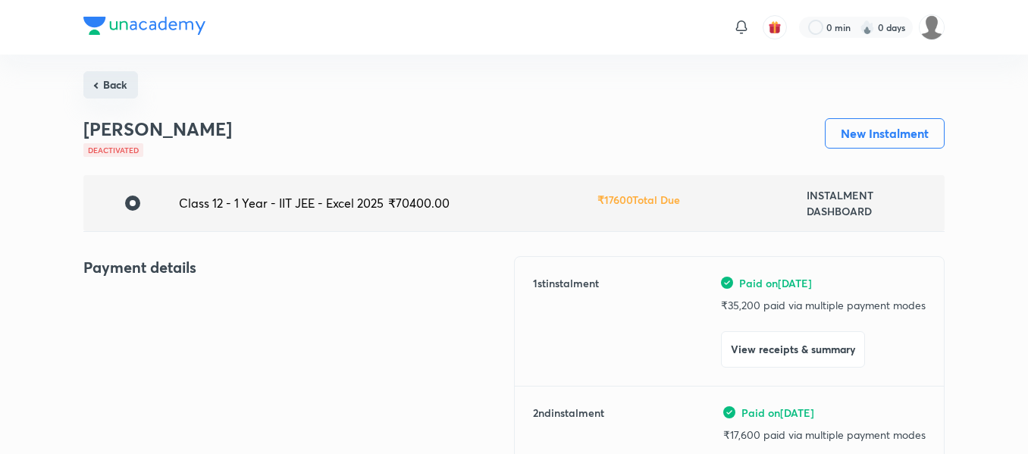
click at [115, 91] on button "Back" at bounding box center [110, 84] width 55 height 27
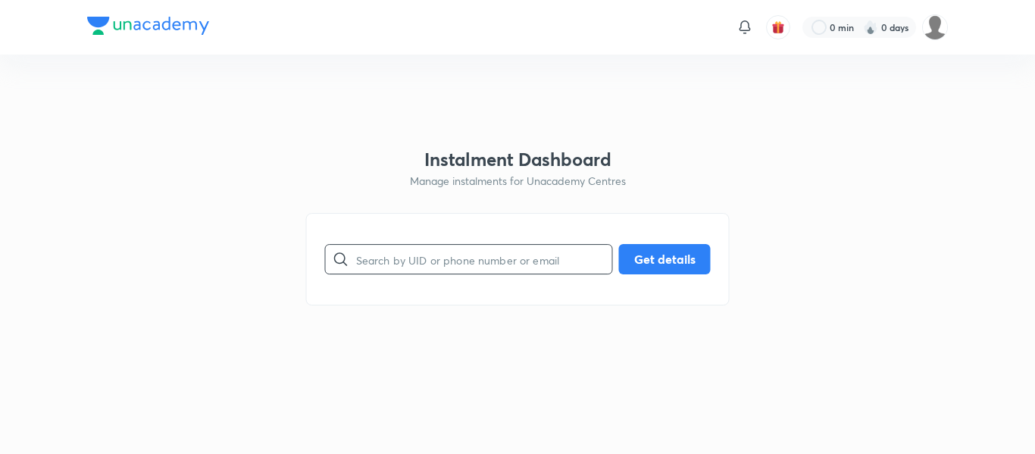
click at [387, 247] on input "text" at bounding box center [484, 259] width 256 height 39
paste input "[EMAIL_ADDRESS][DOMAIN_NAME]"
type input "[EMAIL_ADDRESS][DOMAIN_NAME]"
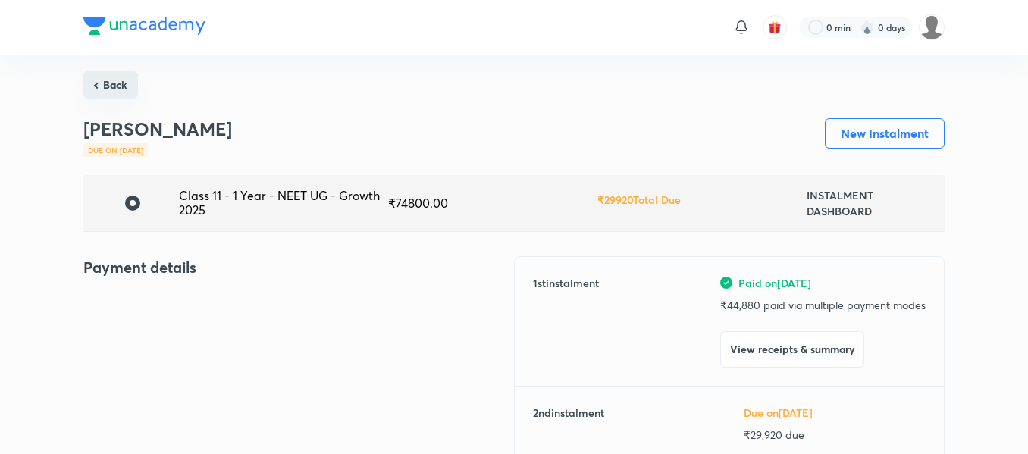
click at [110, 74] on button "Back" at bounding box center [110, 84] width 55 height 27
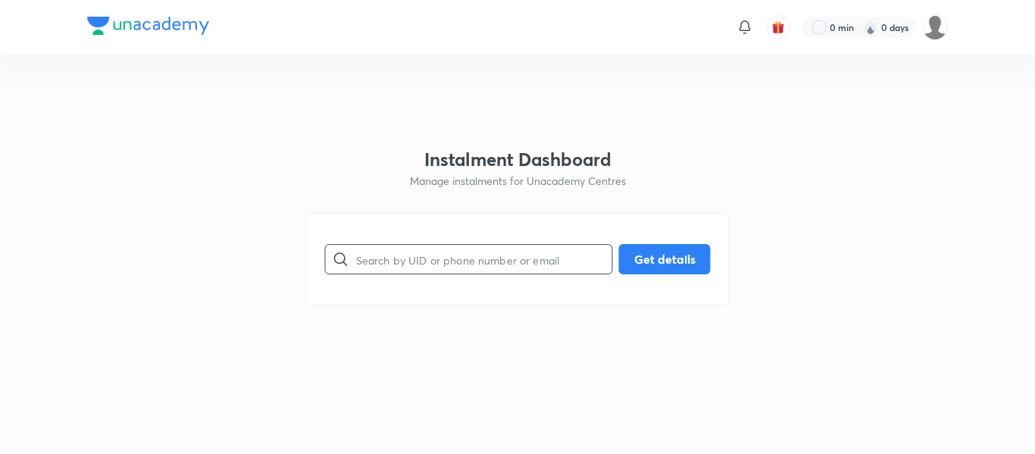
click at [520, 261] on input "text" at bounding box center [484, 259] width 256 height 39
paste input "[EMAIL_ADDRESS][DOMAIN_NAME]"
type input "[EMAIL_ADDRESS][DOMAIN_NAME]"
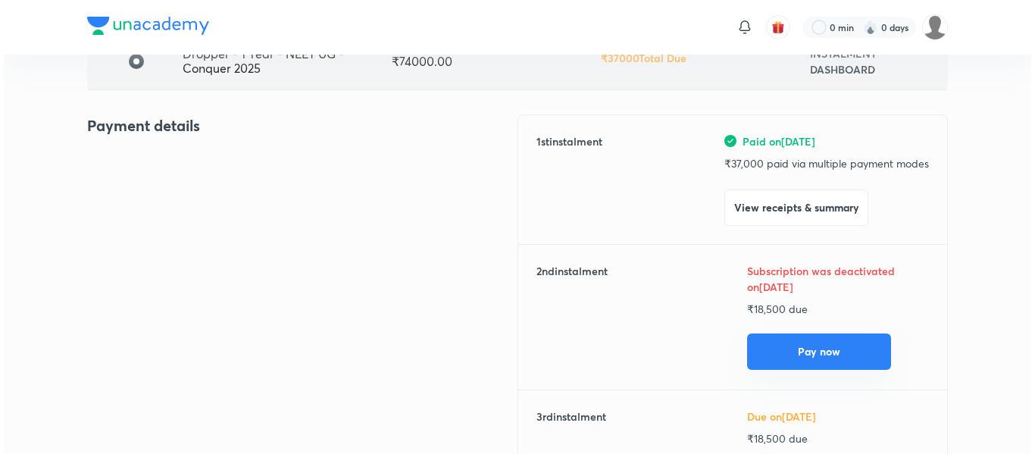
scroll to position [142, 0]
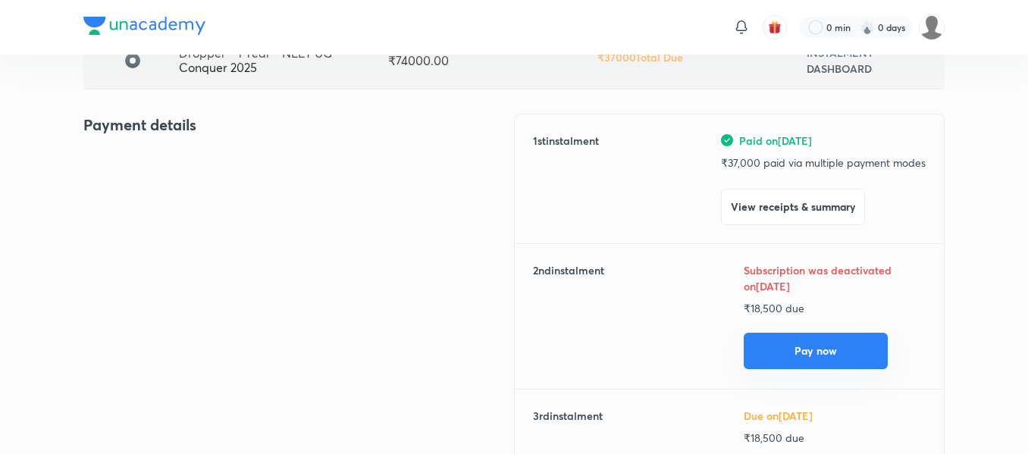
click at [785, 358] on button "Pay now" at bounding box center [815, 351] width 144 height 36
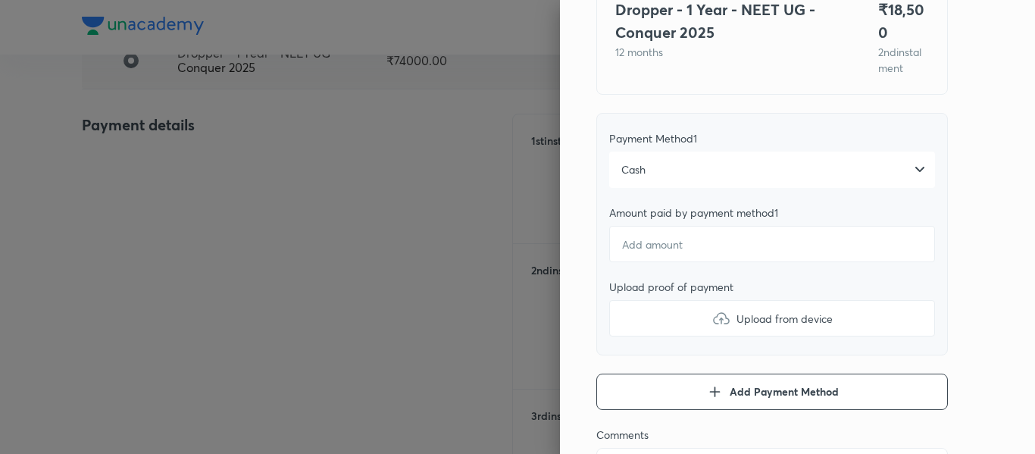
click at [686, 188] on div "Cash" at bounding box center [772, 170] width 326 height 36
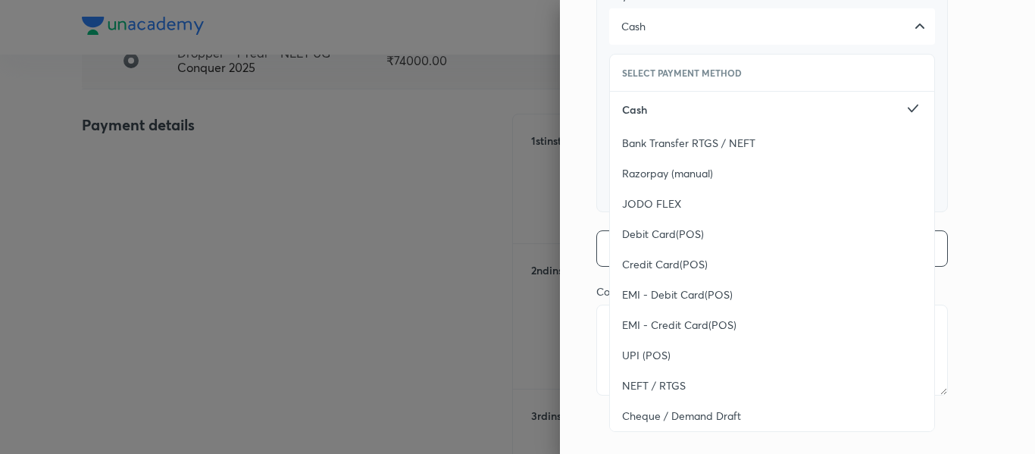
scroll to position [293, 0]
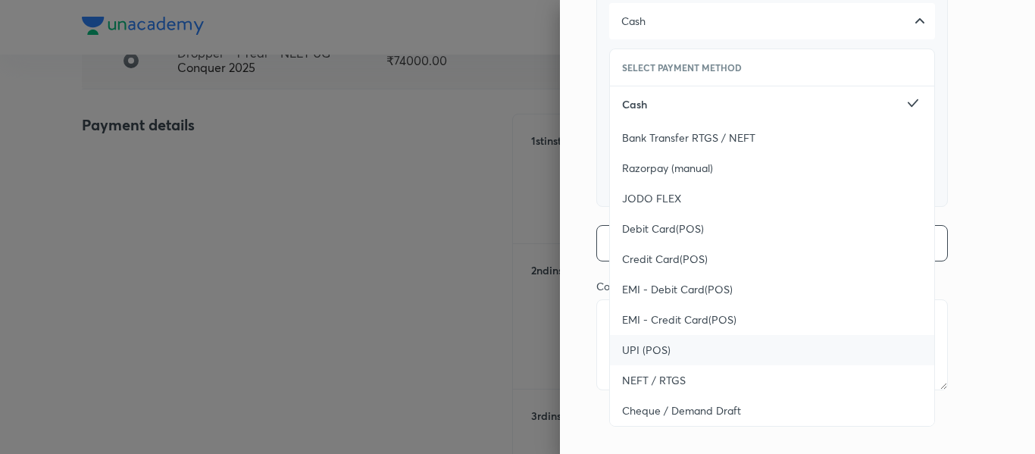
click at [636, 335] on div "UPI (POS)" at bounding box center [772, 350] width 324 height 30
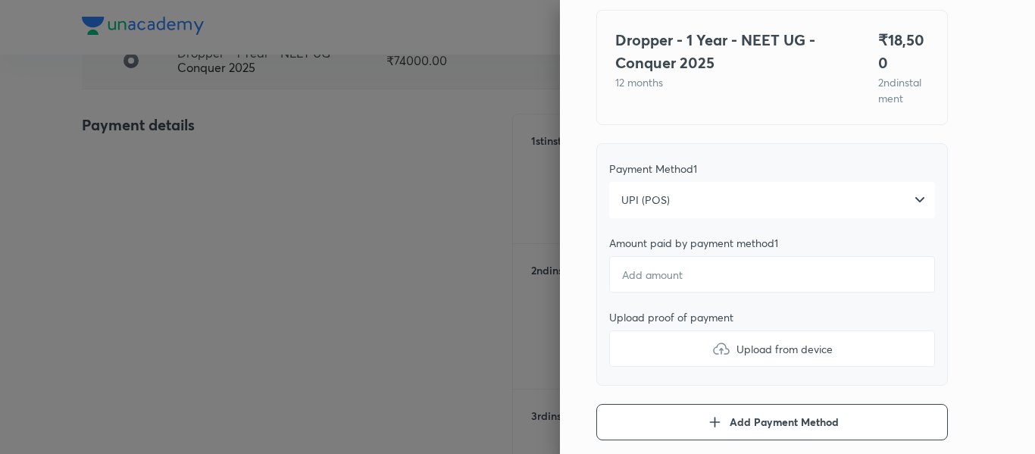
scroll to position [114, 0]
click at [649, 287] on input "number" at bounding box center [772, 275] width 326 height 36
type textarea "x"
type input "1"
type textarea "x"
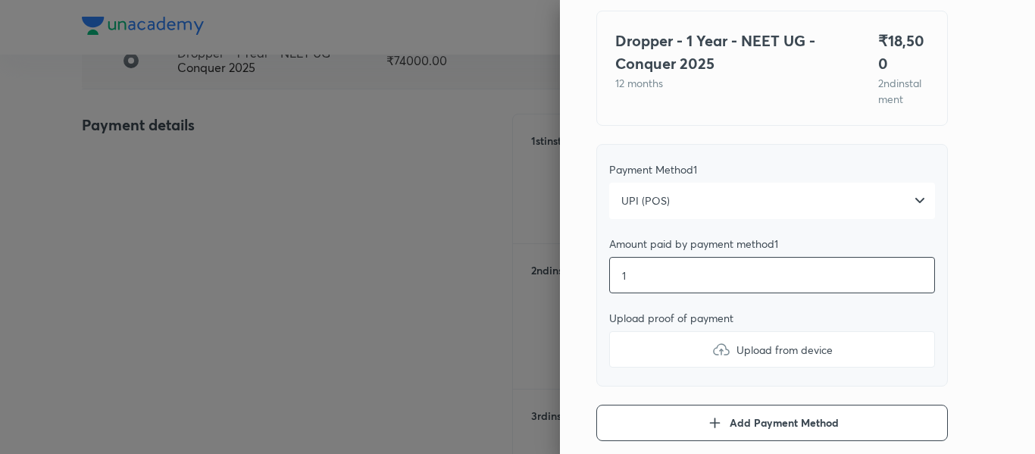
type input "18"
type textarea "x"
type input "185"
type textarea "x"
type input "1850"
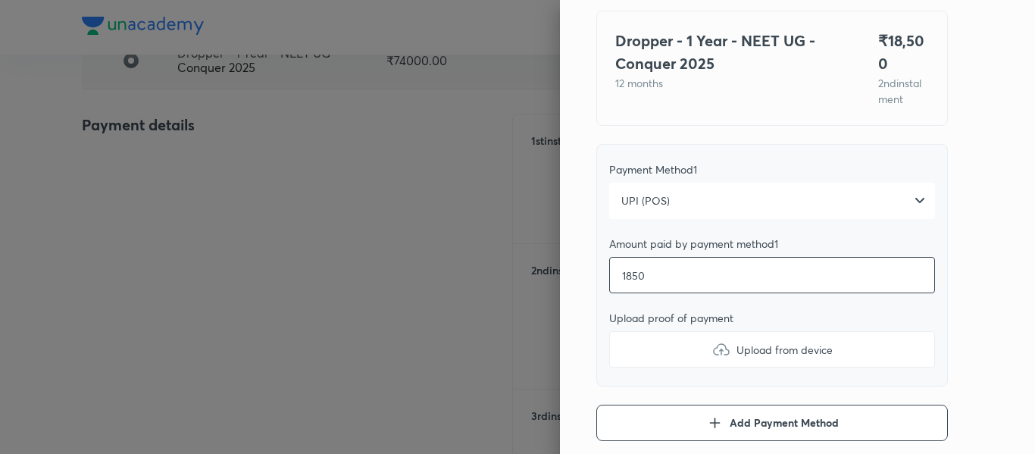
type textarea "x"
type input "18500"
type textarea "x"
type input "18500"
click at [657, 349] on label "Upload from device" at bounding box center [772, 349] width 326 height 36
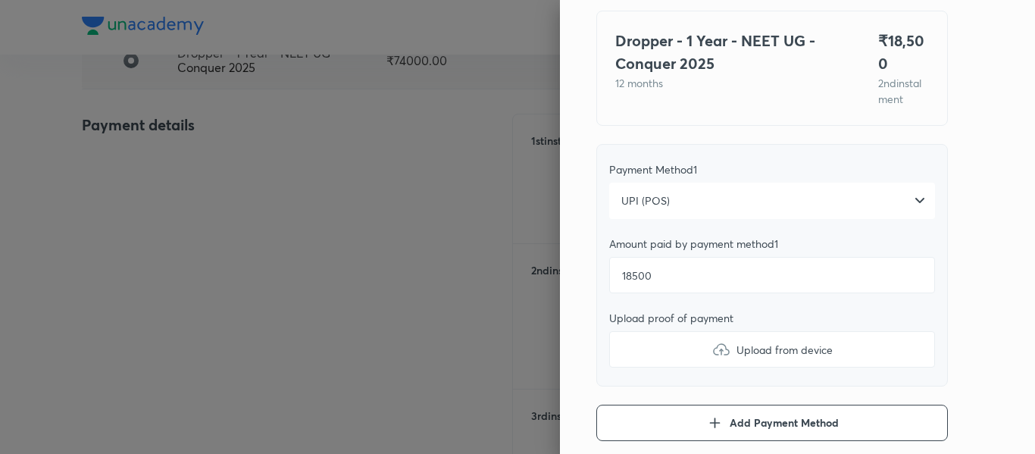
click at [0, 0] on input "Upload from device" at bounding box center [0, 0] width 0 height 0
type textarea "x"
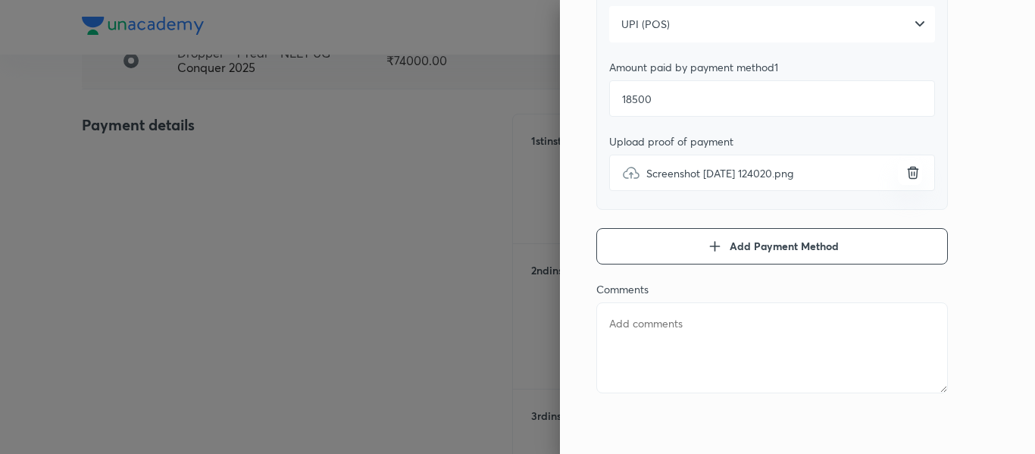
scroll to position [293, 0]
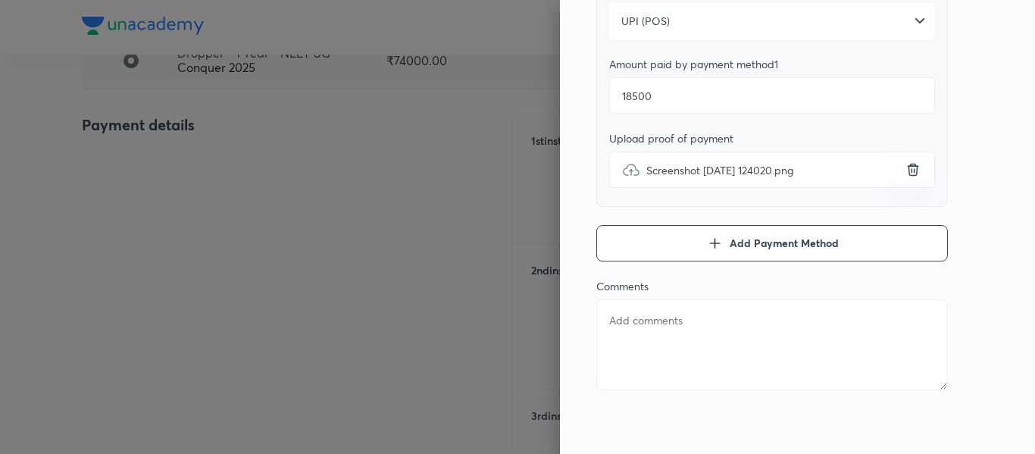
click at [708, 339] on textarea at bounding box center [772, 344] width 352 height 91
type textarea "2"
type textarea "x"
type textarea "2n"
type textarea "x"
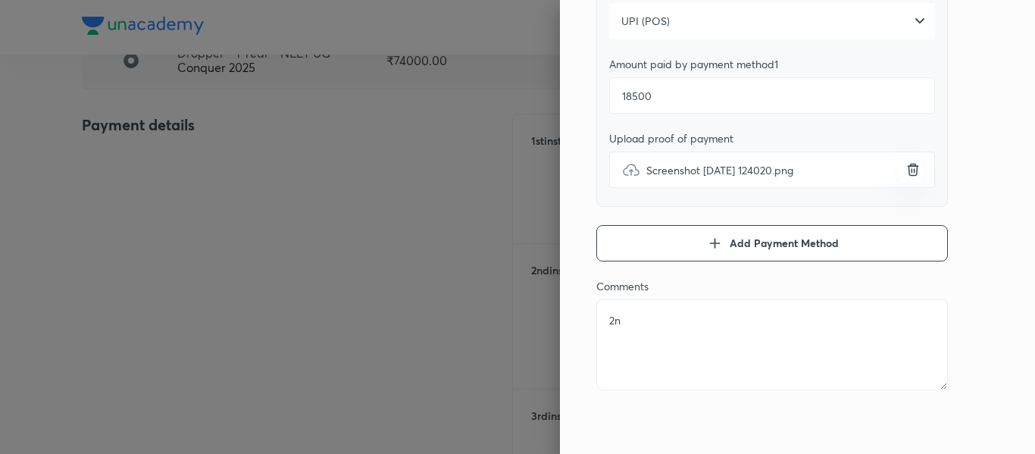
type textarea "2nd"
type textarea "x"
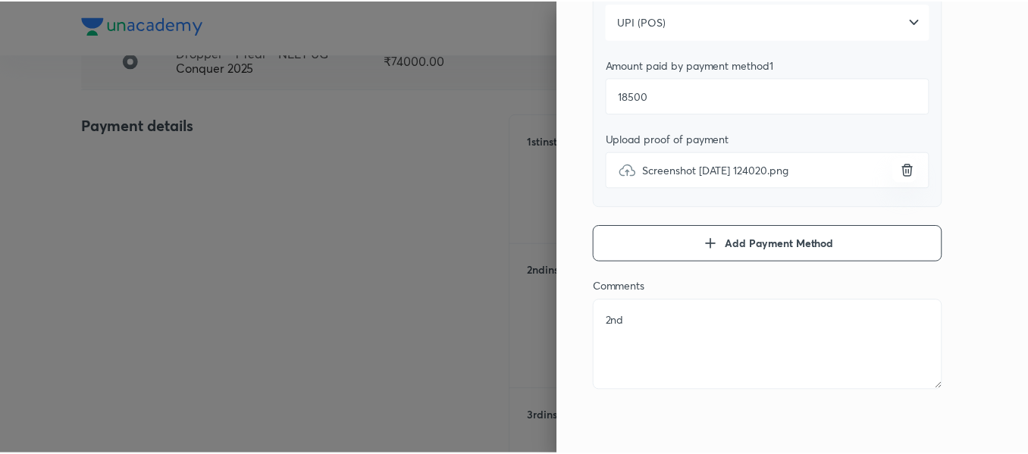
scroll to position [0, 0]
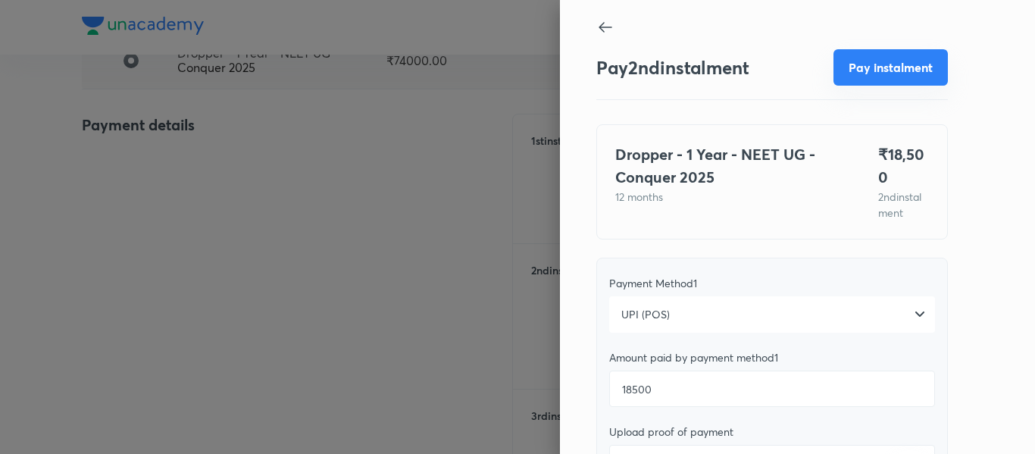
type textarea "2nd"
click at [857, 78] on button "Pay instalment" at bounding box center [891, 67] width 114 height 36
type textarea "x"
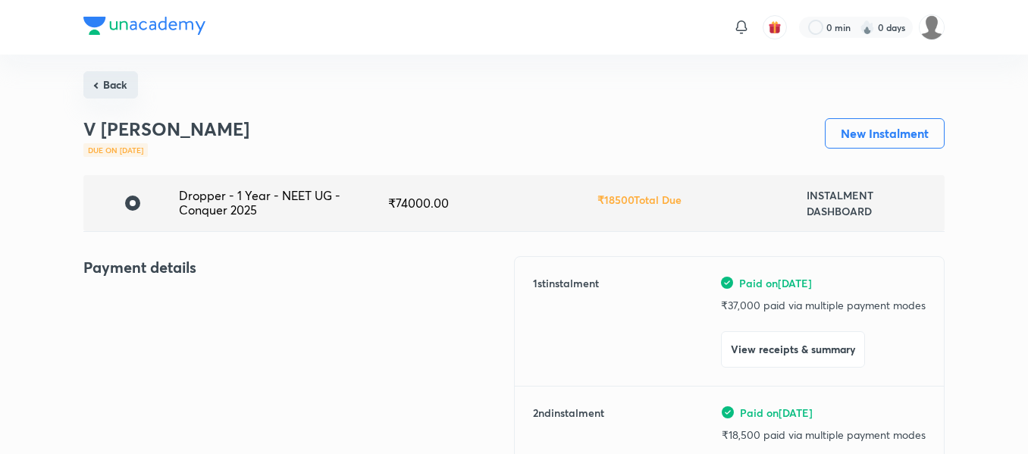
click at [109, 76] on button "Back" at bounding box center [110, 84] width 55 height 27
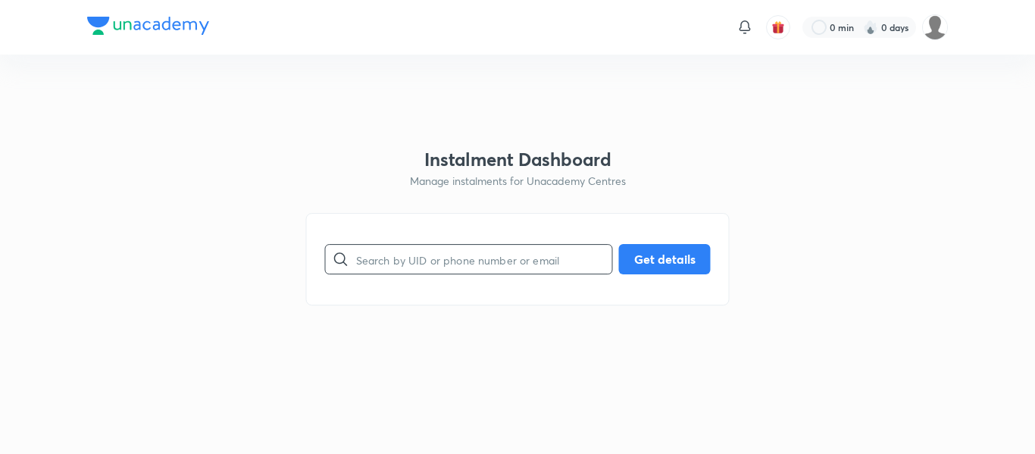
click at [394, 252] on input "text" at bounding box center [484, 259] width 256 height 39
paste input "[EMAIL_ADDRESS][DOMAIN_NAME]"
type input "[EMAIL_ADDRESS][DOMAIN_NAME]"
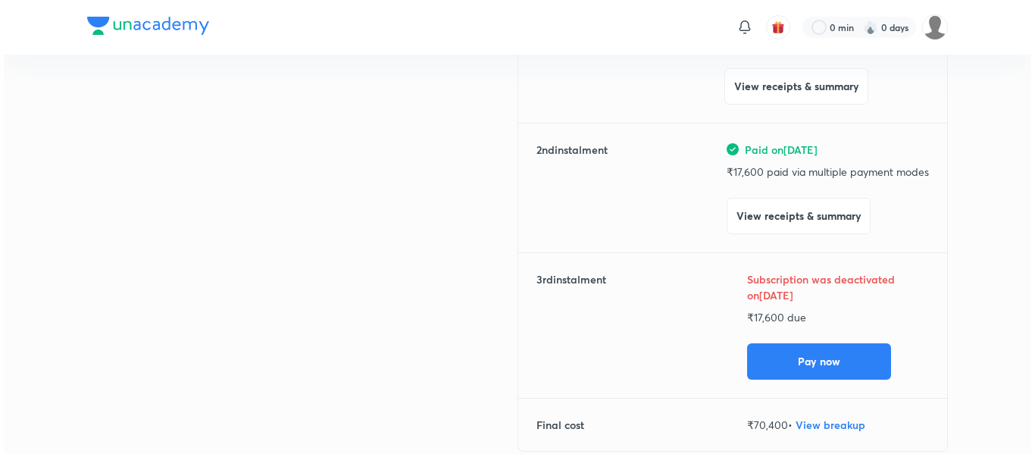
scroll to position [264, 0]
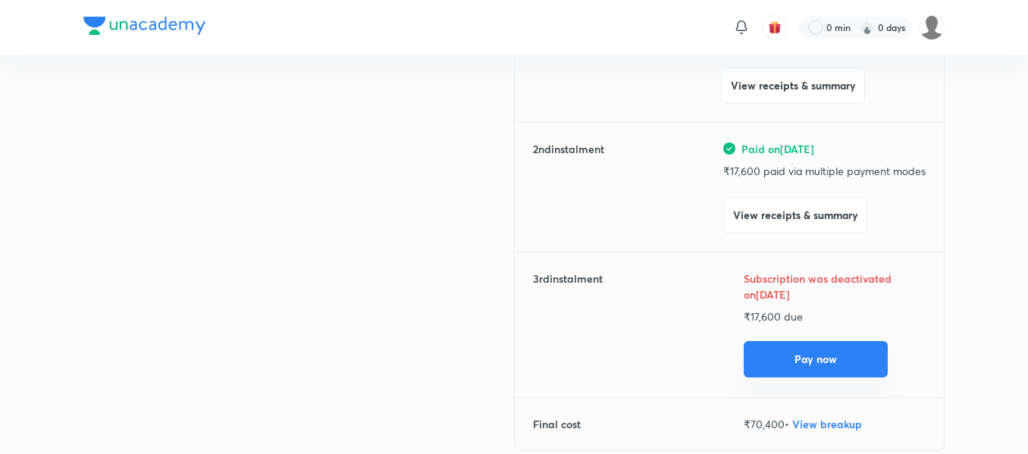
click at [816, 347] on button "Pay now" at bounding box center [815, 359] width 144 height 36
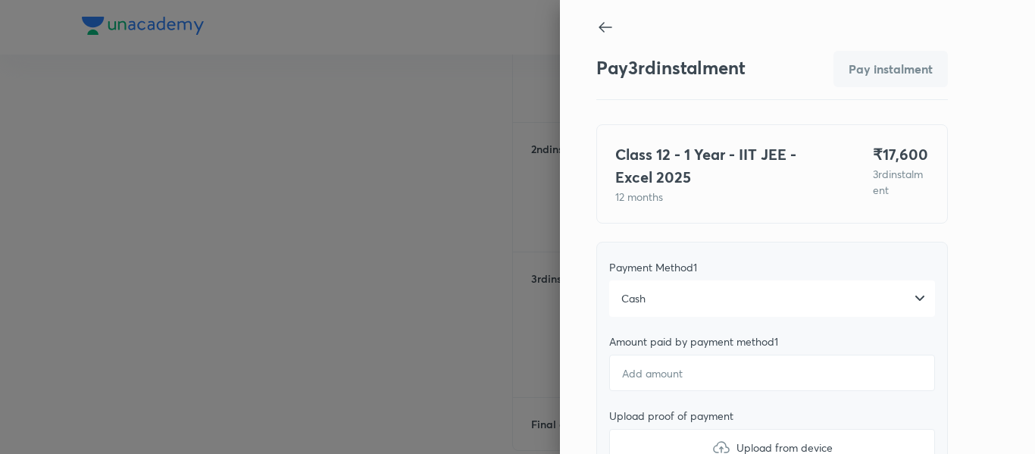
click at [619, 286] on div "Cash" at bounding box center [772, 298] width 326 height 36
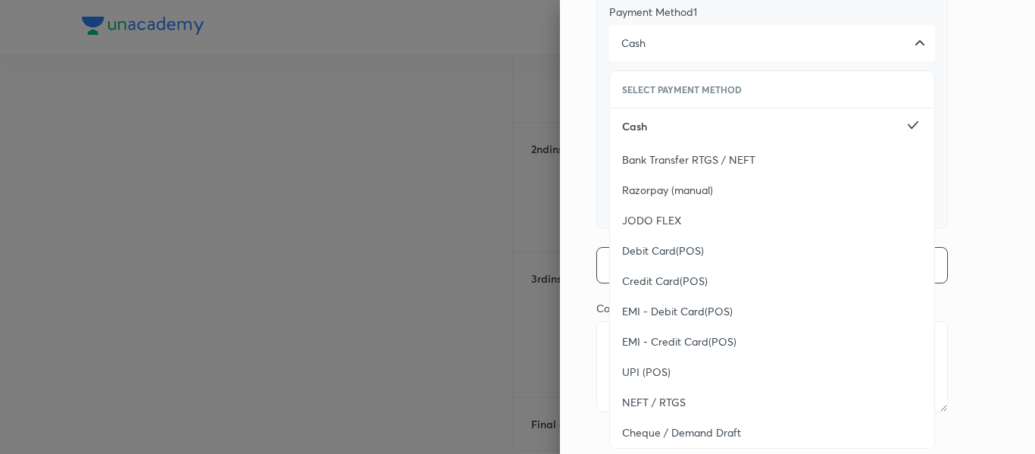
scroll to position [277, 0]
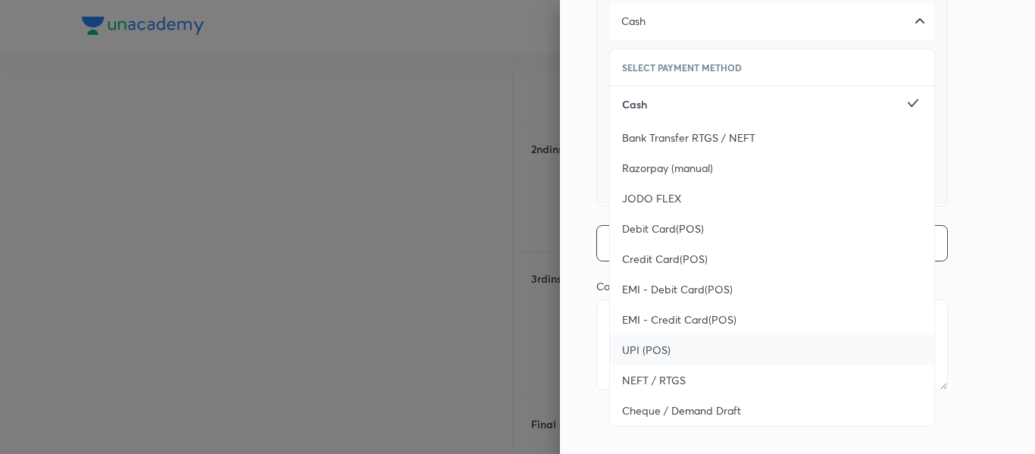
click at [640, 355] on span "UPI (POS)" at bounding box center [646, 350] width 48 height 15
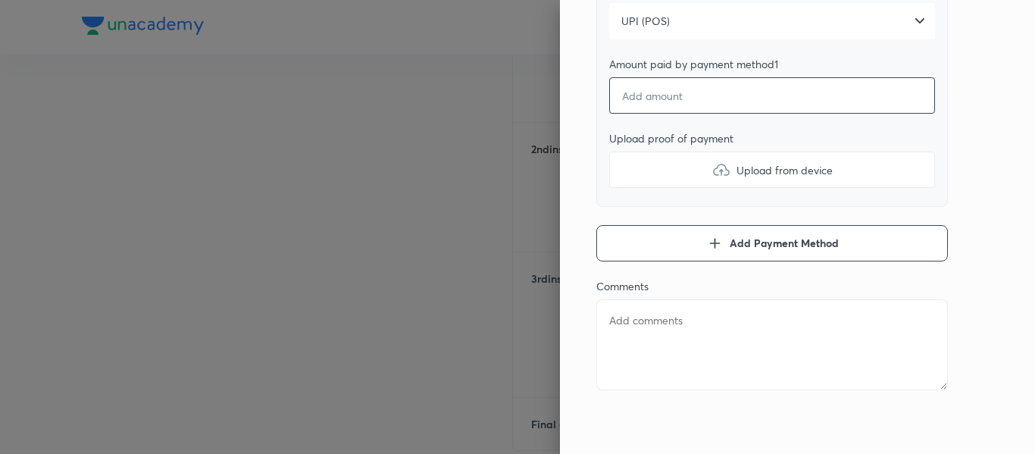
click at [643, 95] on input "number" at bounding box center [772, 95] width 326 height 36
type textarea "x"
type input "1"
type textarea "x"
type input "17"
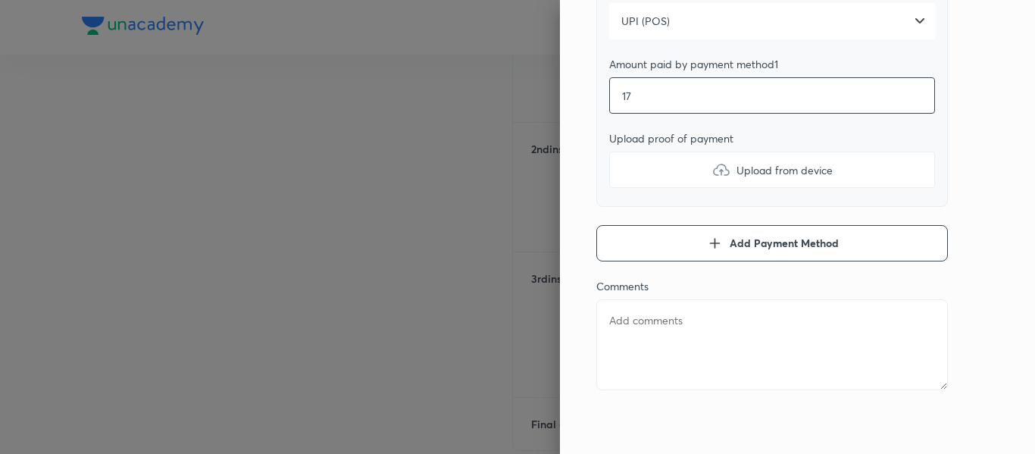
type textarea "x"
type input "175"
type textarea "x"
type input "1750"
type textarea "x"
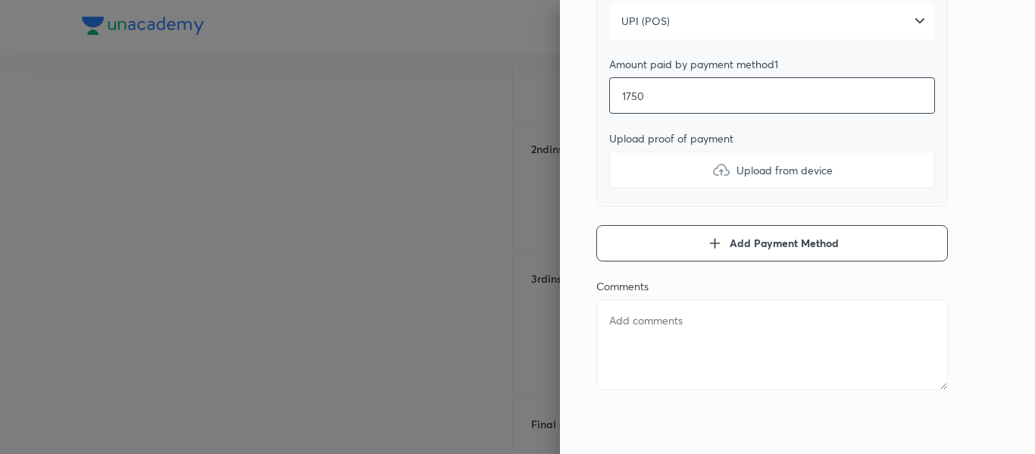
type input "17500"
type textarea "x"
type input "17500"
click at [647, 160] on label "Upload from device" at bounding box center [772, 170] width 326 height 36
click at [0, 0] on input "Upload from device" at bounding box center [0, 0] width 0 height 0
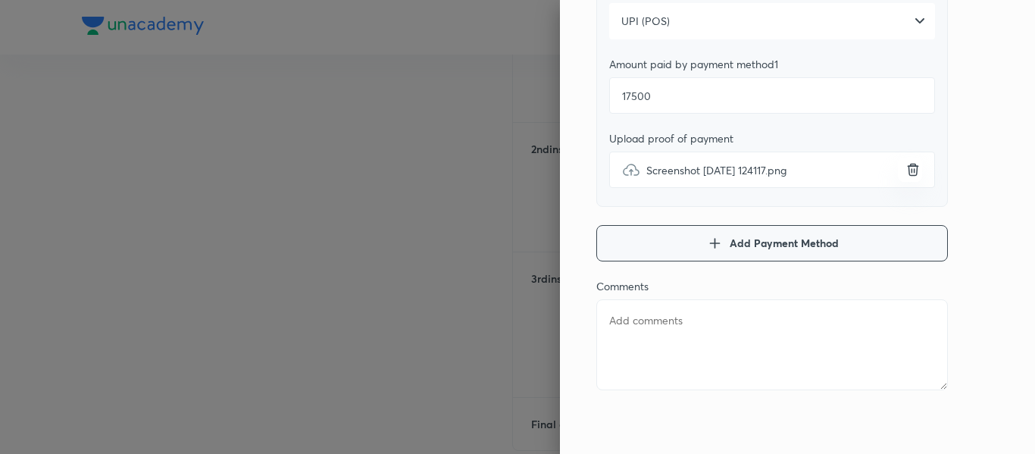
click at [606, 241] on button "Add Payment Method" at bounding box center [772, 243] width 352 height 36
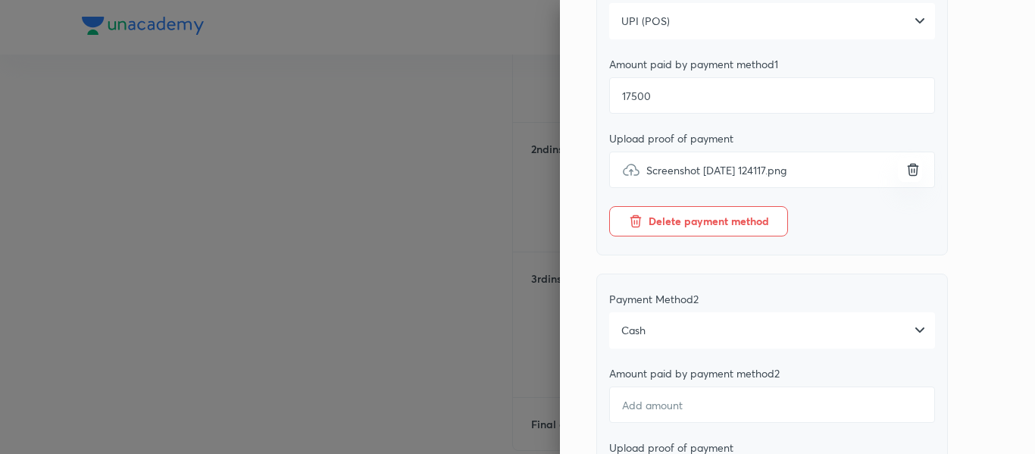
click at [672, 320] on div "Cash" at bounding box center [772, 330] width 326 height 36
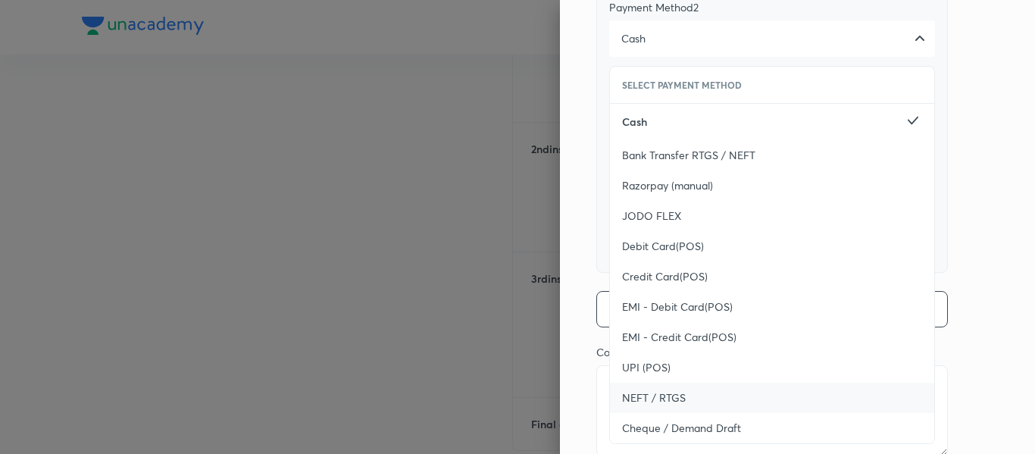
scroll to position [570, 0]
click at [652, 373] on span "UPI (POS)" at bounding box center [646, 366] width 48 height 15
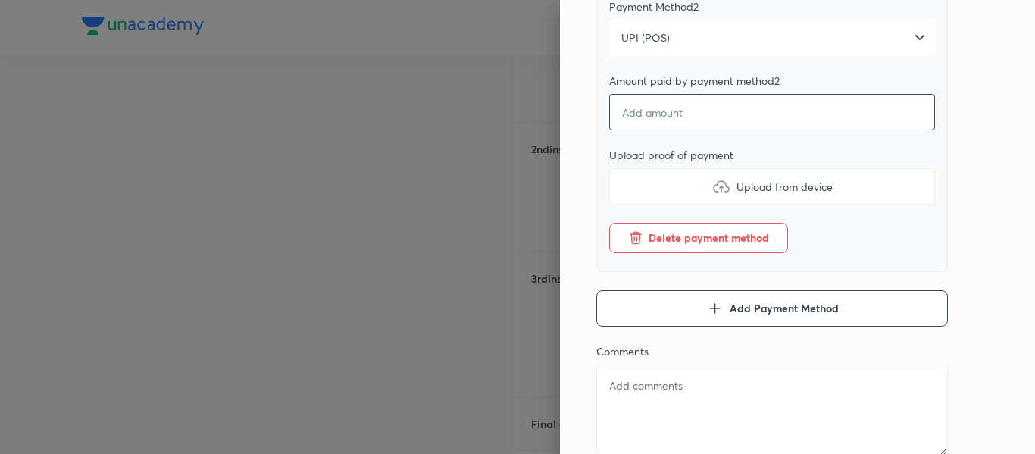
click at [657, 113] on input "number" at bounding box center [772, 112] width 326 height 36
type textarea "x"
type input "1"
type textarea "x"
type input "10"
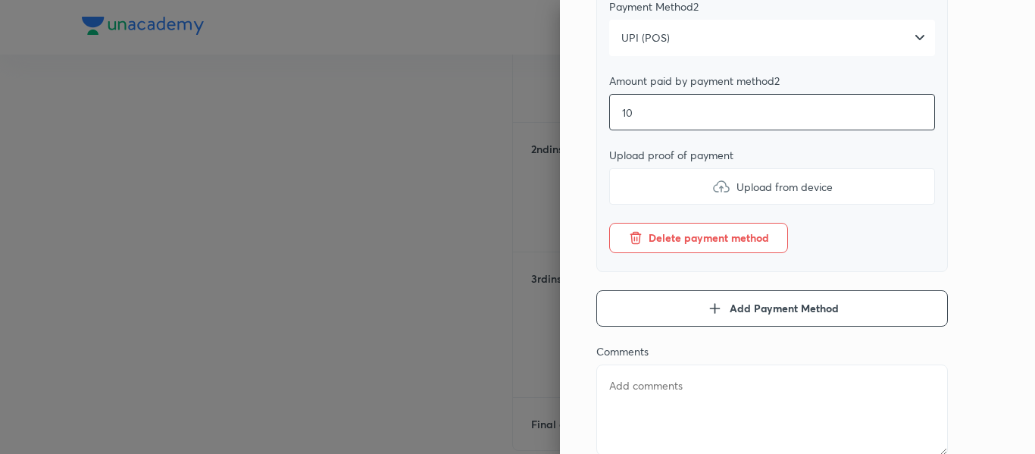
type textarea "x"
type input "100"
type textarea "x"
type input "100"
click at [655, 177] on label "Upload from device" at bounding box center [772, 186] width 326 height 36
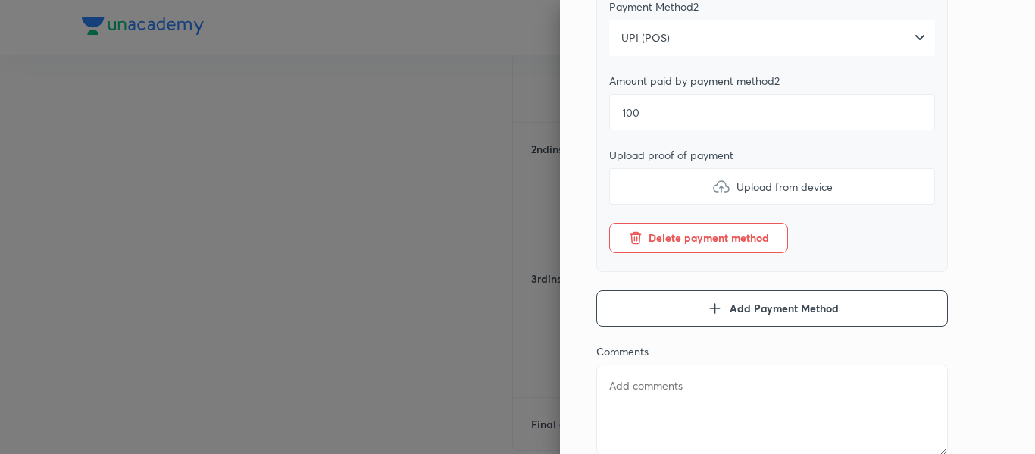
click at [0, 0] on input "Upload from device" at bounding box center [0, 0] width 0 height 0
type textarea "x"
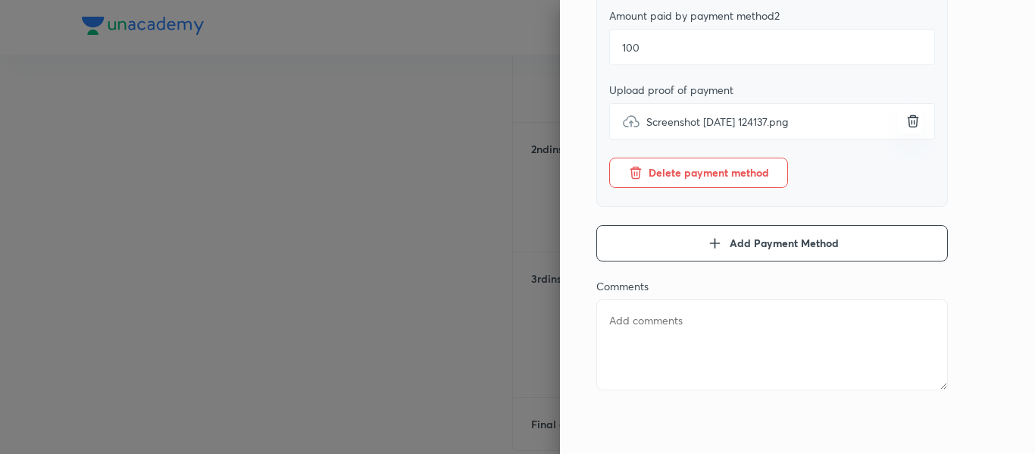
click at [646, 332] on textarea at bounding box center [772, 344] width 352 height 91
type textarea "2"
type textarea "x"
type textarea "2n"
type textarea "x"
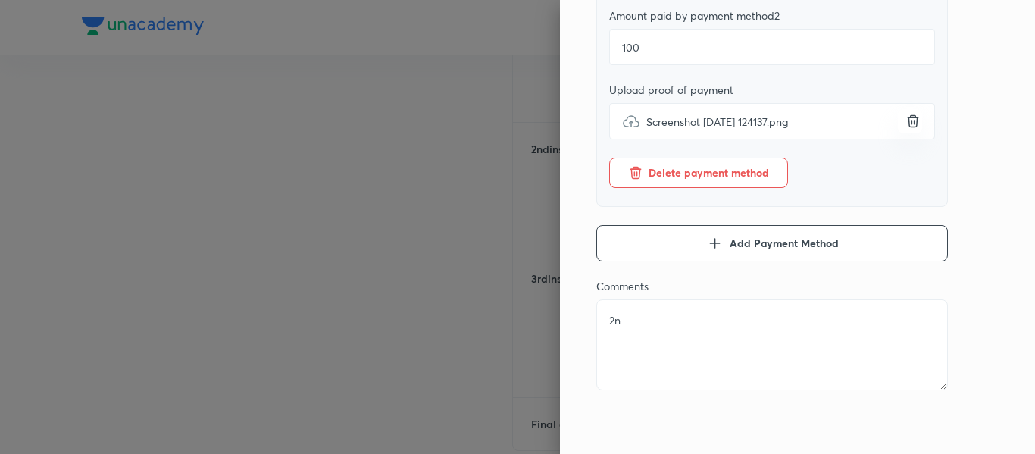
type textarea "2nd"
type textarea "x"
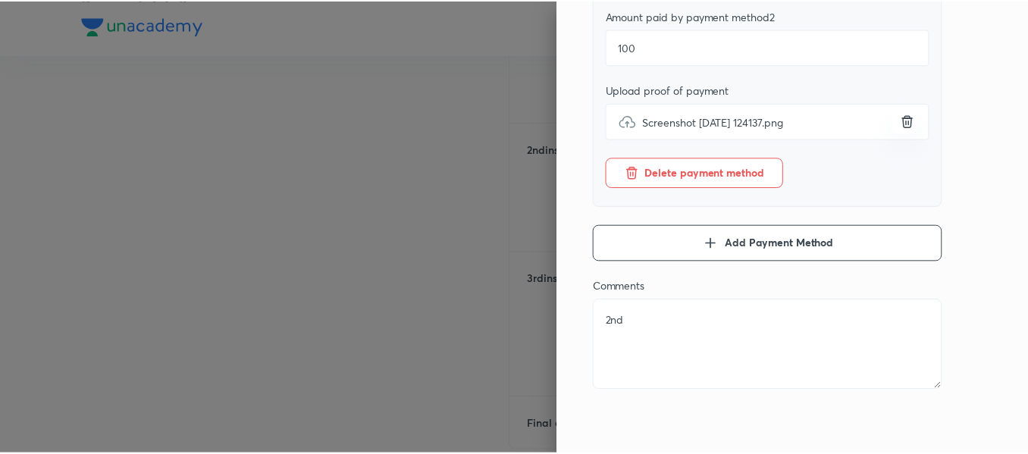
scroll to position [0, 0]
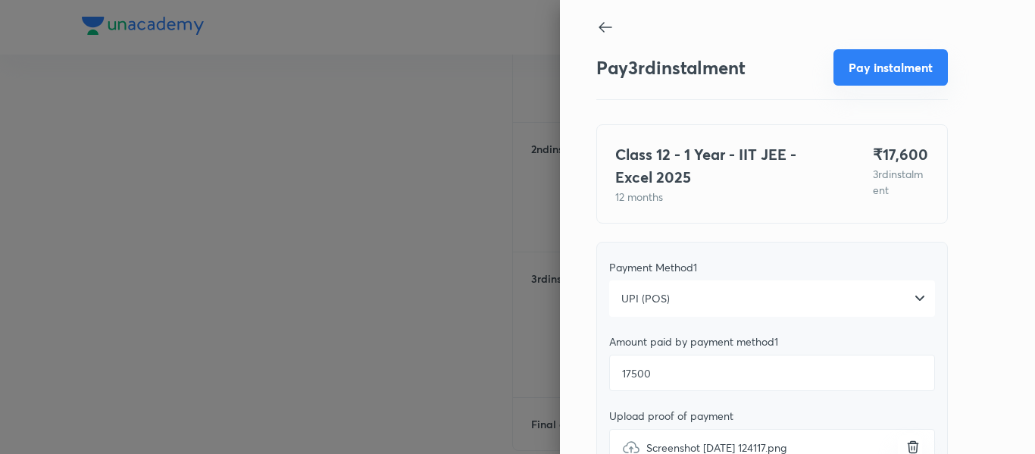
type textarea "2nd"
click at [840, 60] on button "Pay instalment" at bounding box center [891, 67] width 114 height 36
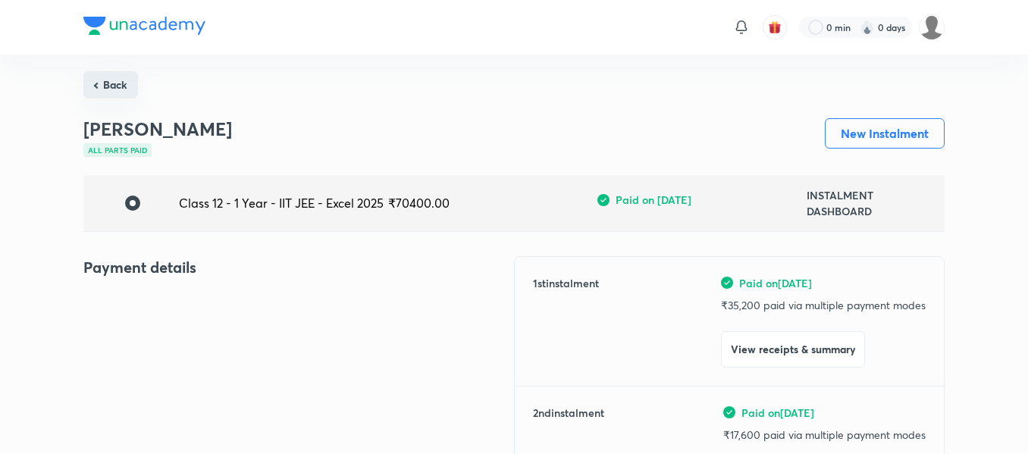
click at [105, 87] on button "Back" at bounding box center [110, 84] width 55 height 27
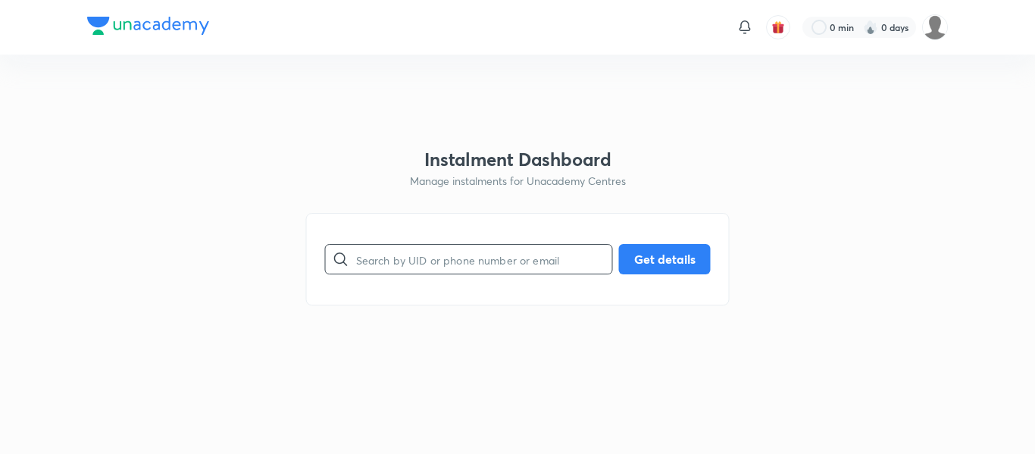
click at [492, 245] on input "text" at bounding box center [484, 259] width 256 height 39
paste input "[EMAIL_ADDRESS][DOMAIN_NAME]"
type input "[EMAIL_ADDRESS][DOMAIN_NAME]"
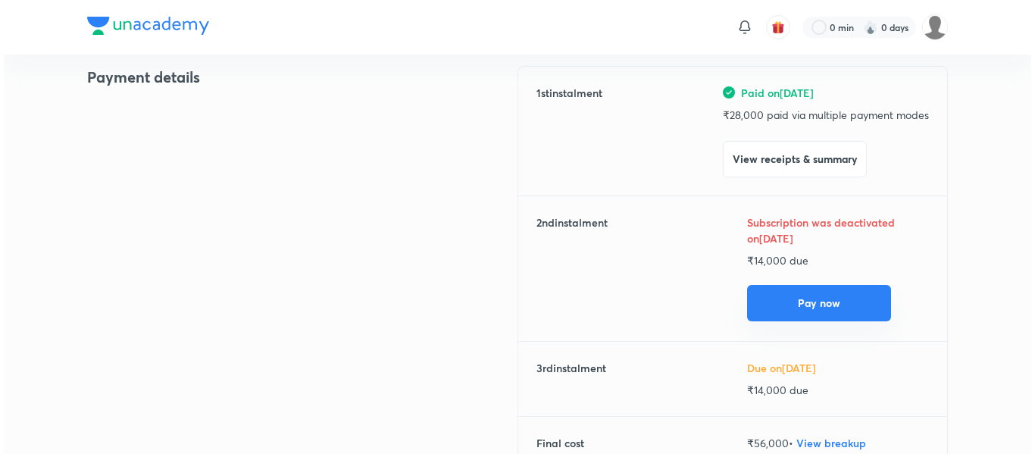
scroll to position [191, 0]
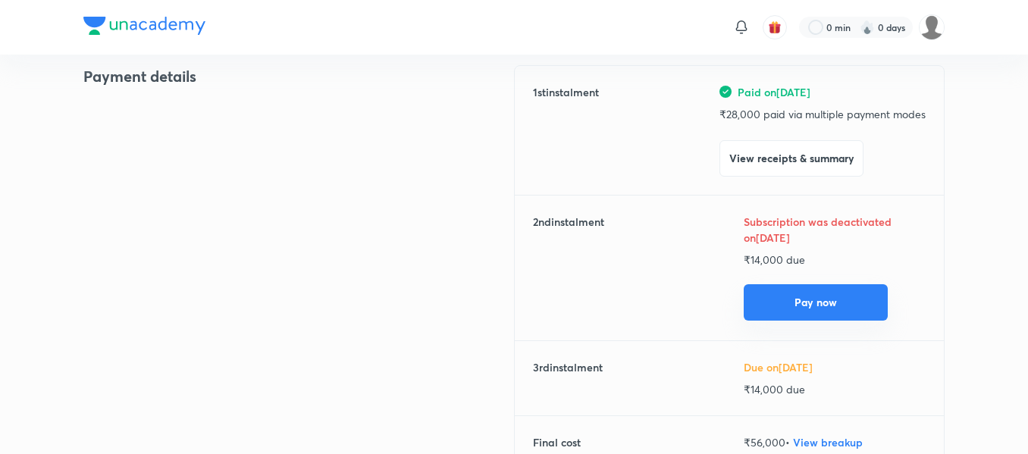
click at [783, 295] on button "Pay now" at bounding box center [815, 302] width 144 height 36
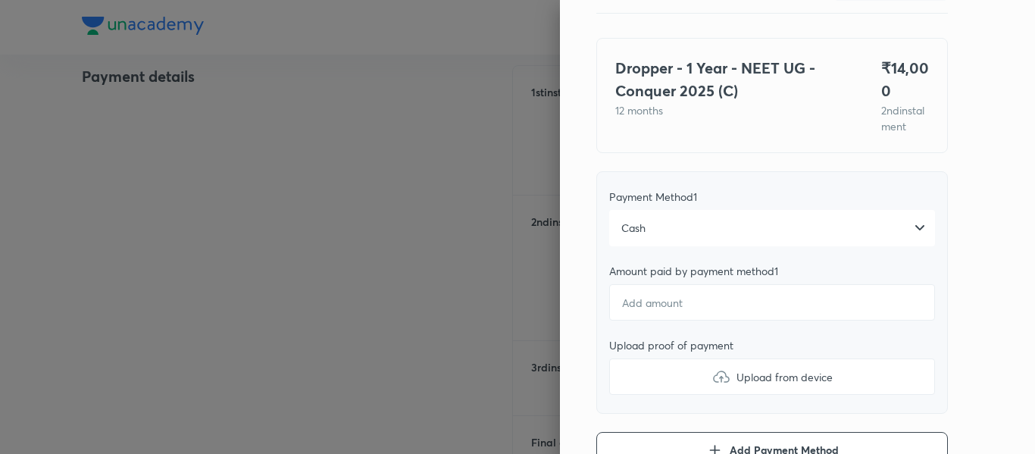
click at [659, 238] on div "Cash" at bounding box center [772, 228] width 326 height 36
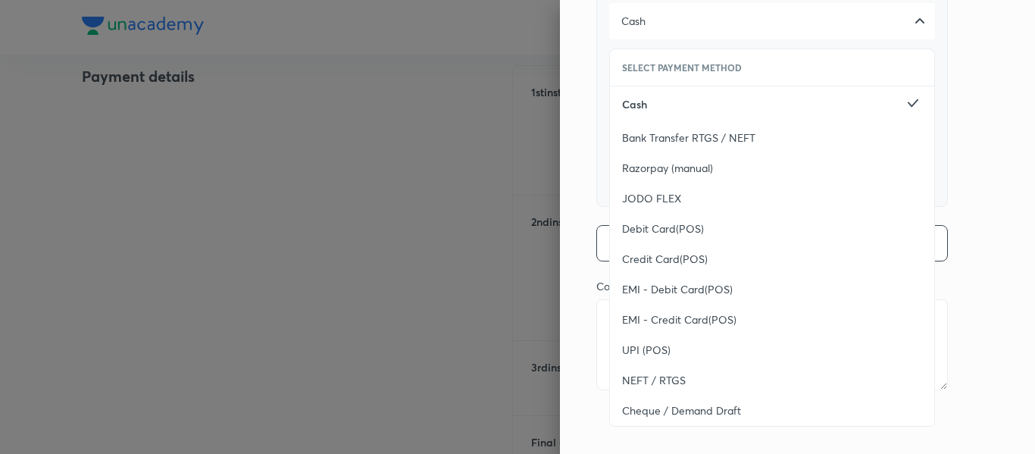
scroll to position [309, 0]
click at [646, 348] on span "UPI (POS)" at bounding box center [646, 350] width 48 height 15
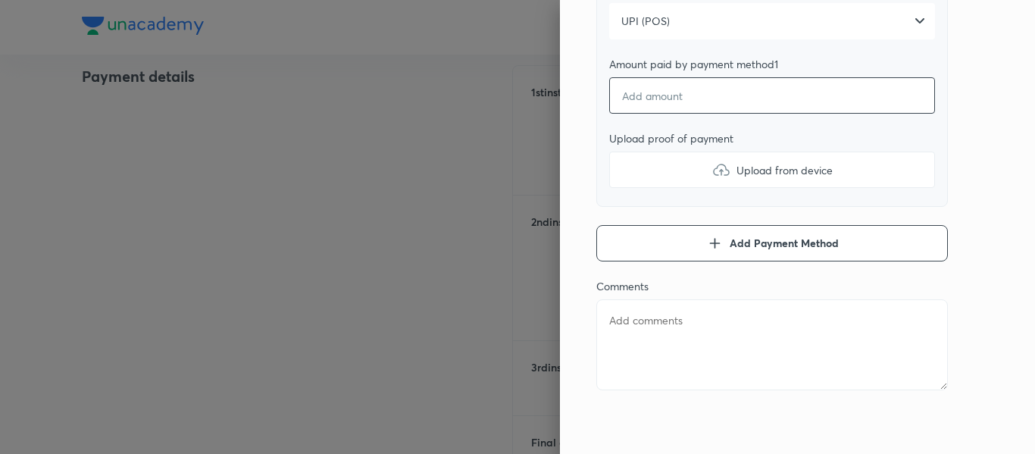
click at [657, 102] on input "number" at bounding box center [772, 95] width 326 height 36
type textarea "x"
type input "1"
type textarea "x"
type input "14"
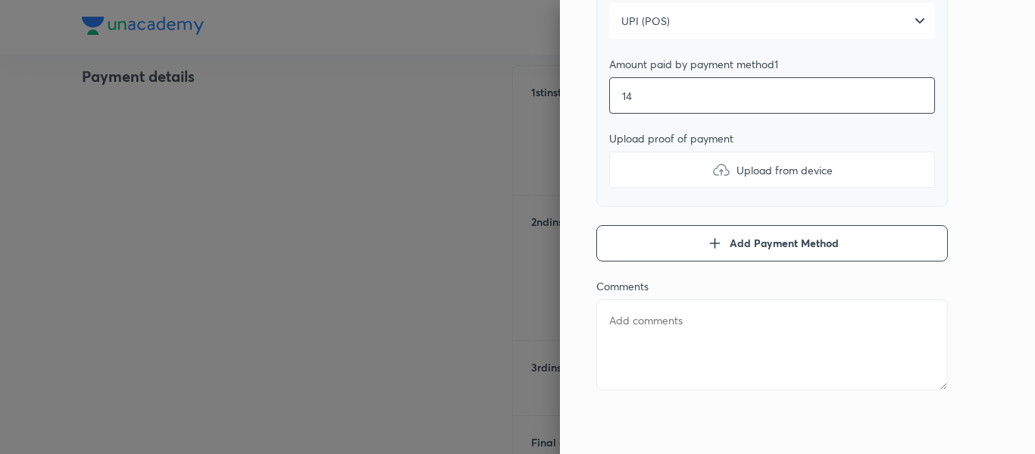
type textarea "x"
type input "140"
type textarea "x"
type input "1400"
type textarea "x"
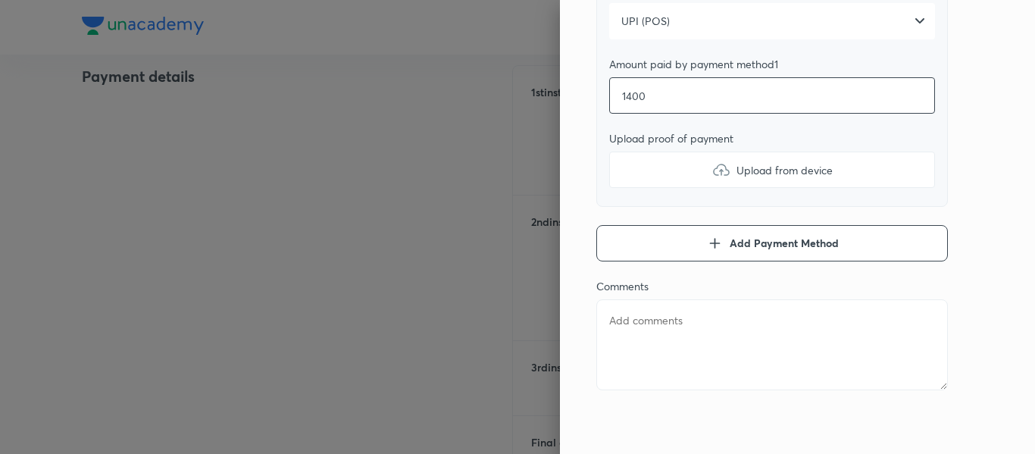
type input "14000"
type textarea "x"
type input "14000"
click at [644, 167] on label "Upload from device" at bounding box center [772, 170] width 326 height 36
click at [0, 0] on input "Upload from device" at bounding box center [0, 0] width 0 height 0
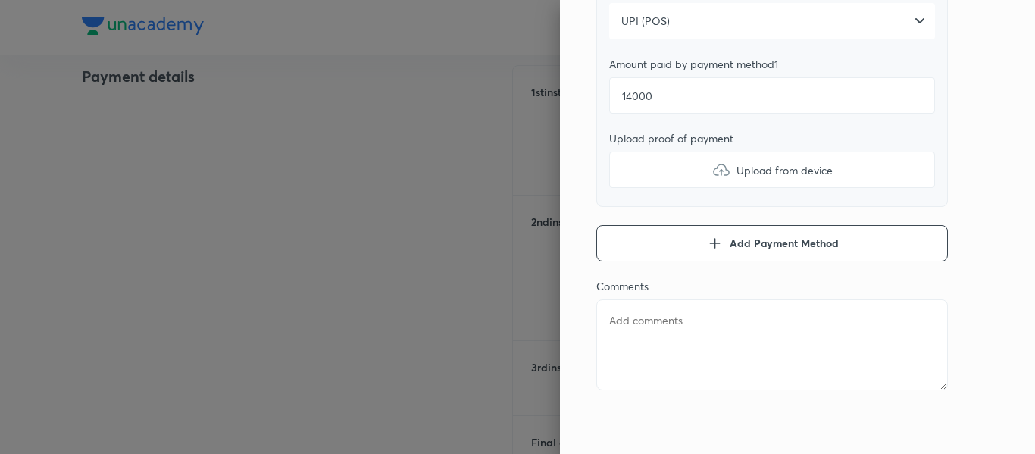
type textarea "x"
click at [649, 334] on textarea at bounding box center [772, 344] width 352 height 91
type textarea "2"
type textarea "x"
type textarea "2n"
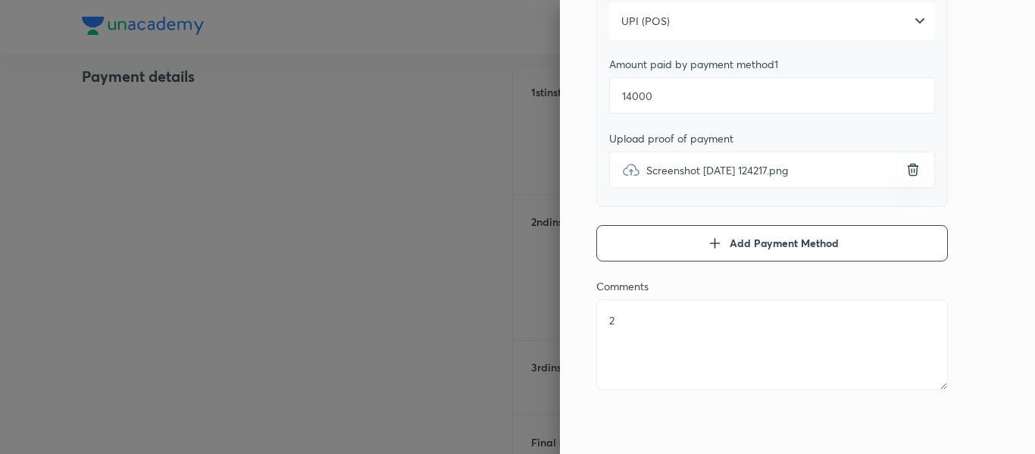
type textarea "x"
type textarea "2nd"
type textarea "x"
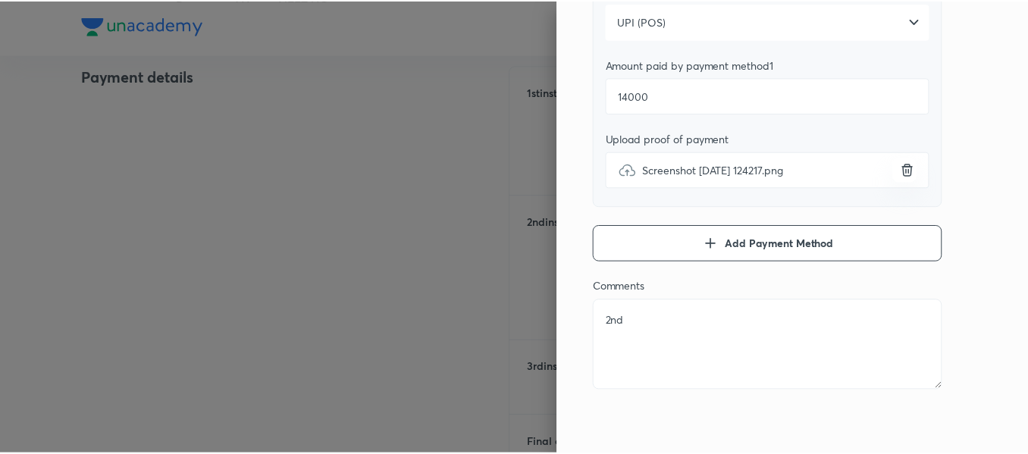
scroll to position [0, 0]
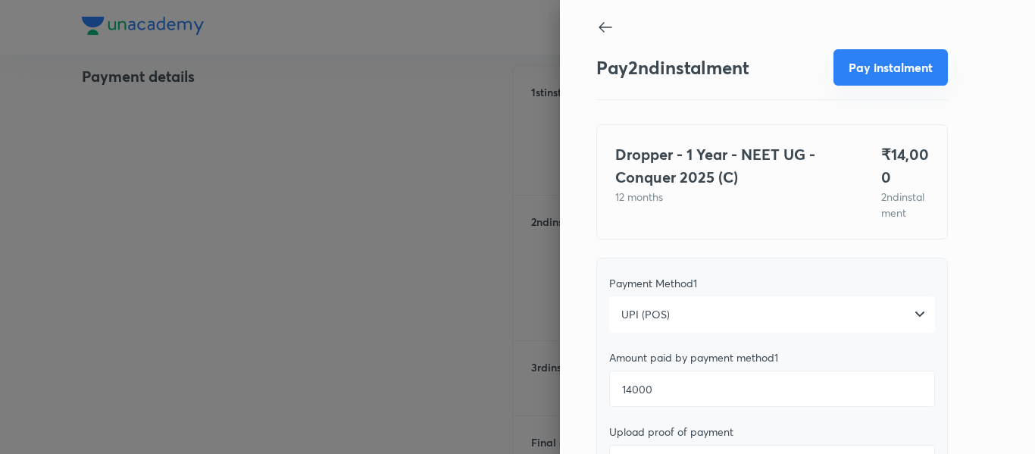
type textarea "2nd"
click at [862, 65] on button "Pay instalment" at bounding box center [891, 67] width 114 height 36
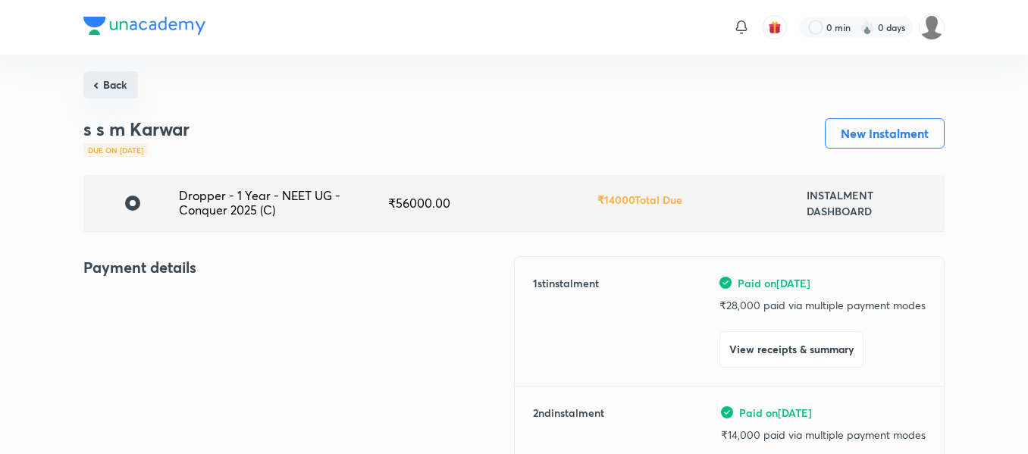
click at [127, 93] on button "Back" at bounding box center [110, 84] width 55 height 27
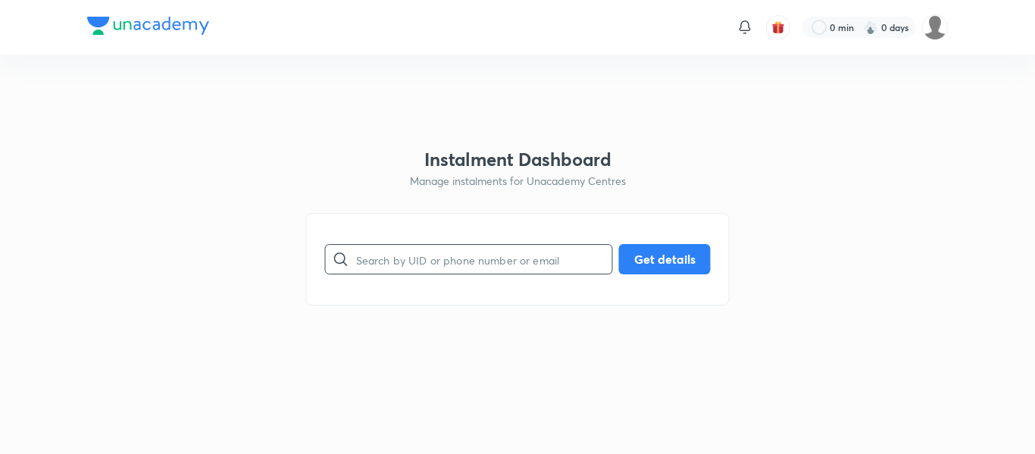
click at [432, 271] on input "text" at bounding box center [484, 259] width 256 height 39
paste input "[EMAIL_ADDRESS][DOMAIN_NAME]"
type input "[EMAIL_ADDRESS][DOMAIN_NAME]"
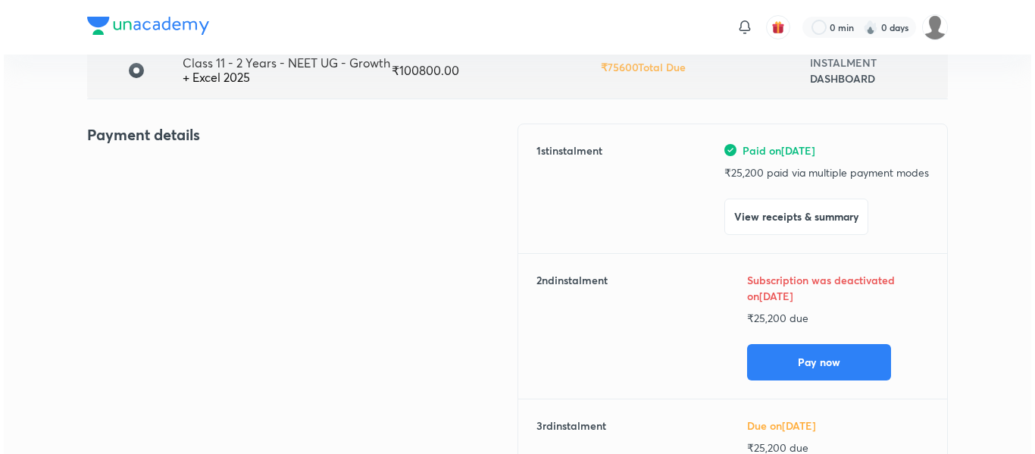
scroll to position [133, 0]
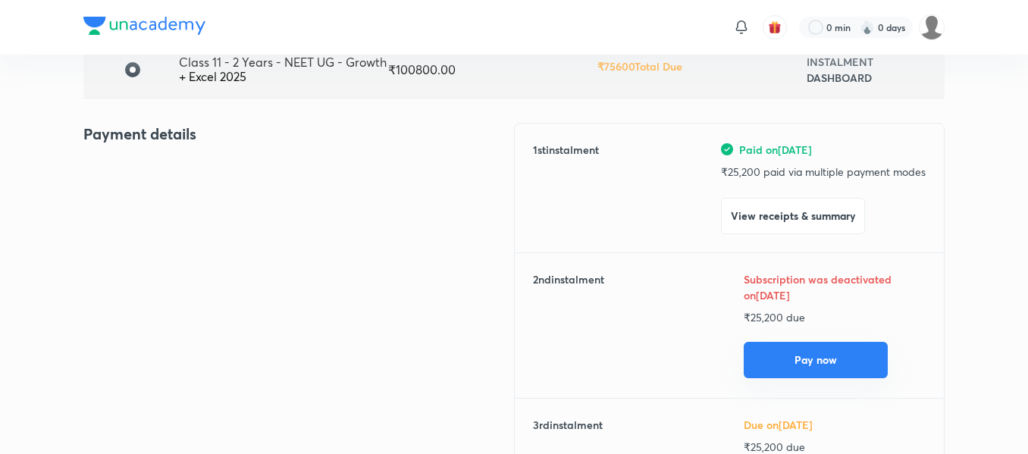
click at [760, 352] on button "Pay now" at bounding box center [815, 360] width 144 height 36
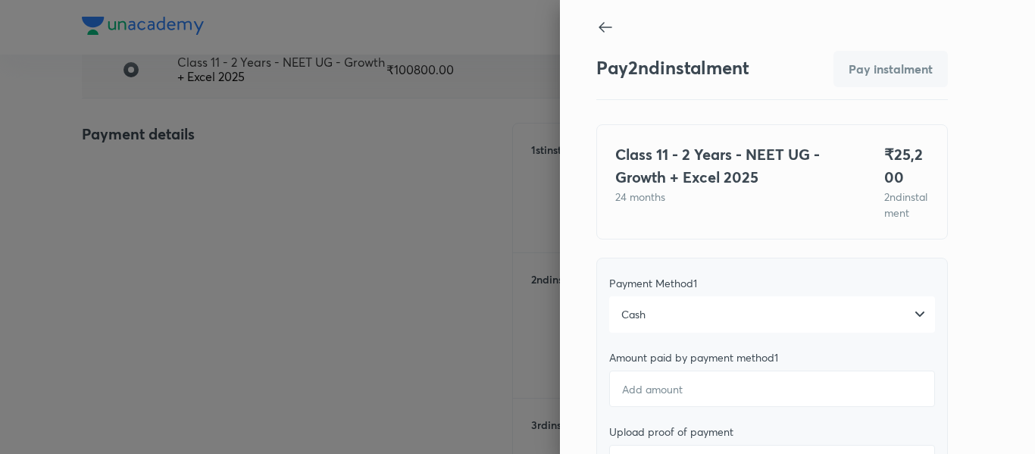
click at [612, 320] on div "Cash" at bounding box center [772, 314] width 326 height 36
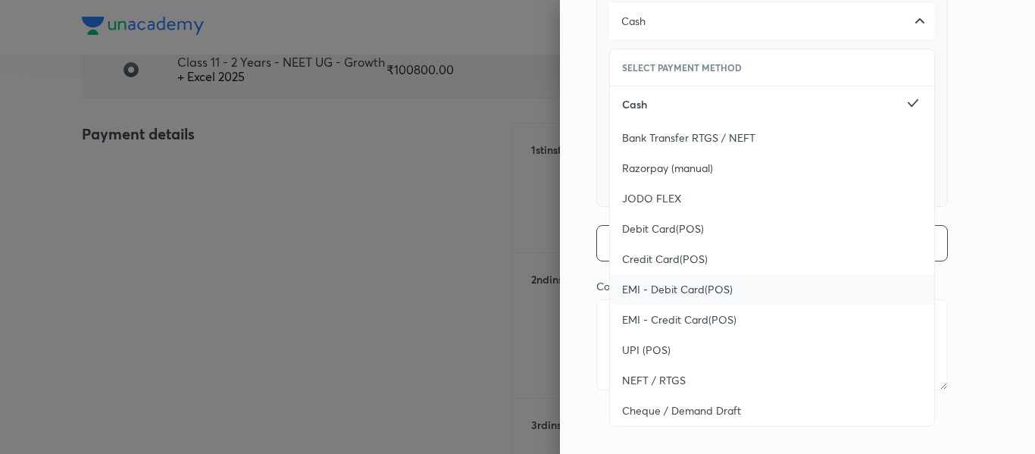
scroll to position [309, 0]
click at [647, 355] on span "UPI (POS)" at bounding box center [646, 350] width 48 height 15
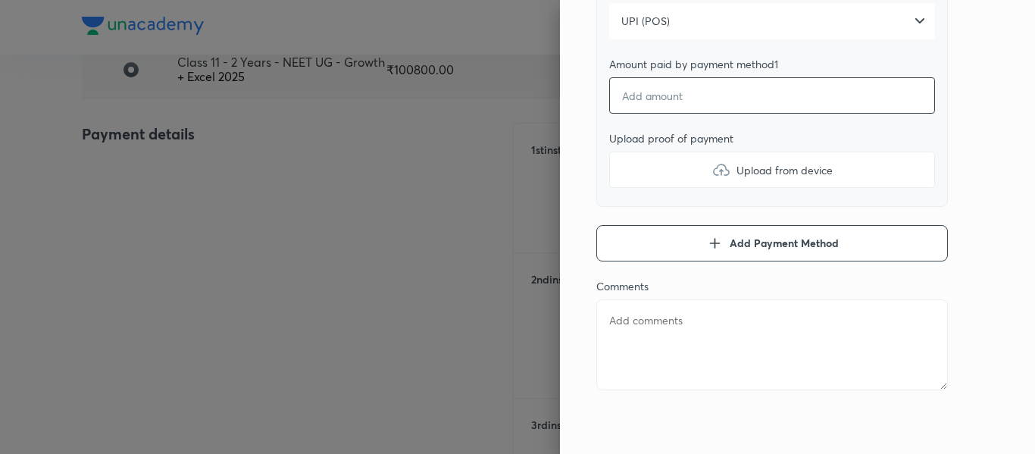
click at [637, 103] on input "number" at bounding box center [772, 95] width 326 height 36
type textarea "x"
type input "2"
type textarea "x"
type input "25"
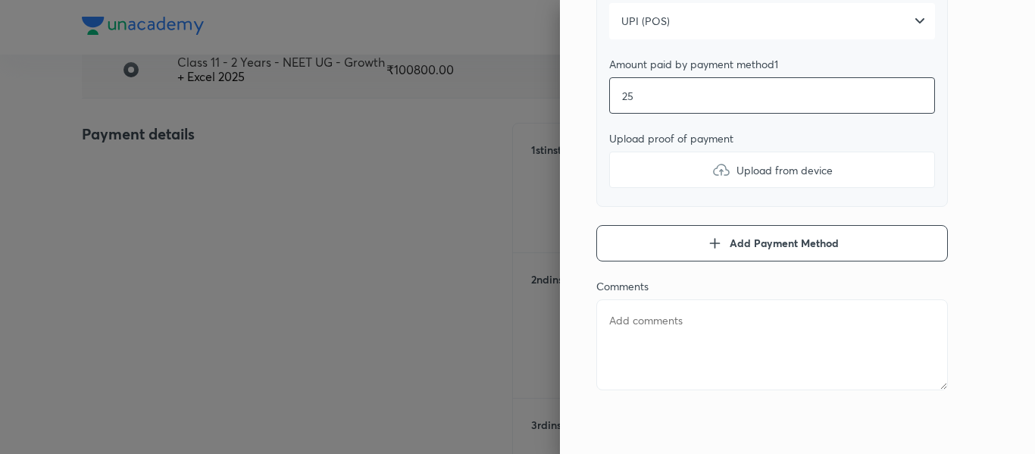
type textarea "x"
type input "250"
type textarea "x"
type input "2500"
type textarea "x"
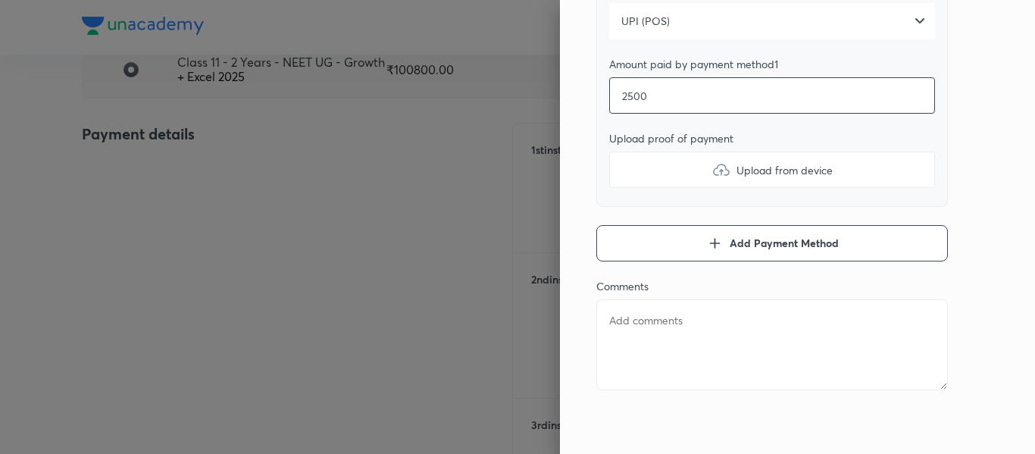
type input "25000"
type textarea "x"
type input "25000"
click at [638, 170] on label "Upload from device" at bounding box center [772, 170] width 326 height 36
click at [0, 0] on input "Upload from device" at bounding box center [0, 0] width 0 height 0
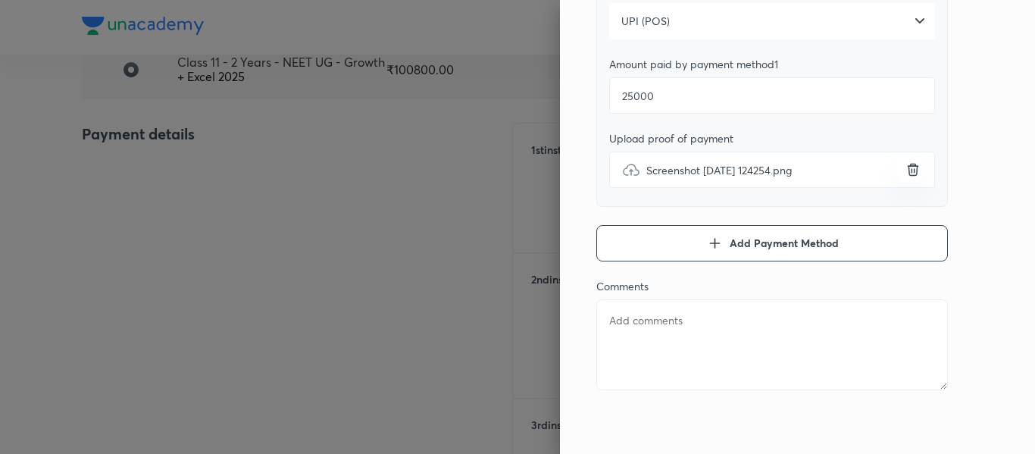
click at [637, 322] on textarea at bounding box center [772, 344] width 352 height 91
click at [668, 230] on button "Add Payment Method" at bounding box center [772, 243] width 352 height 36
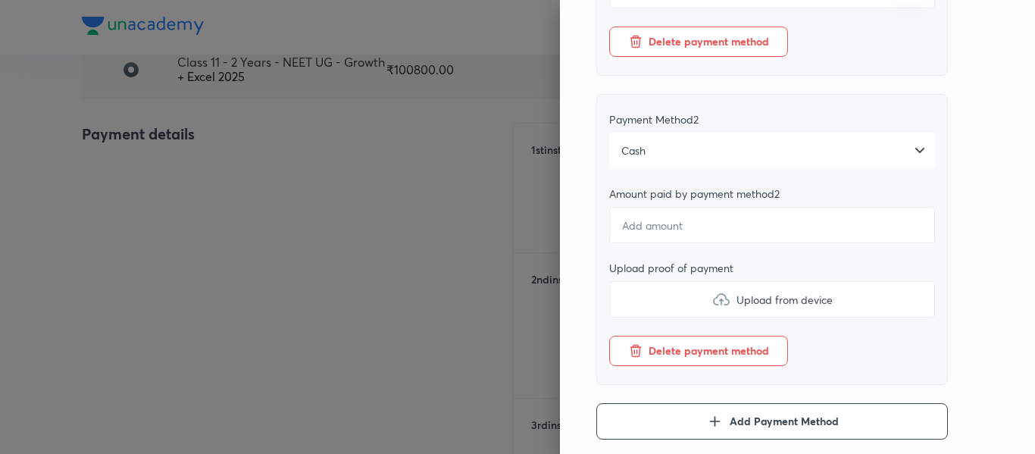
click at [634, 158] on span "Cash" at bounding box center [633, 150] width 24 height 15
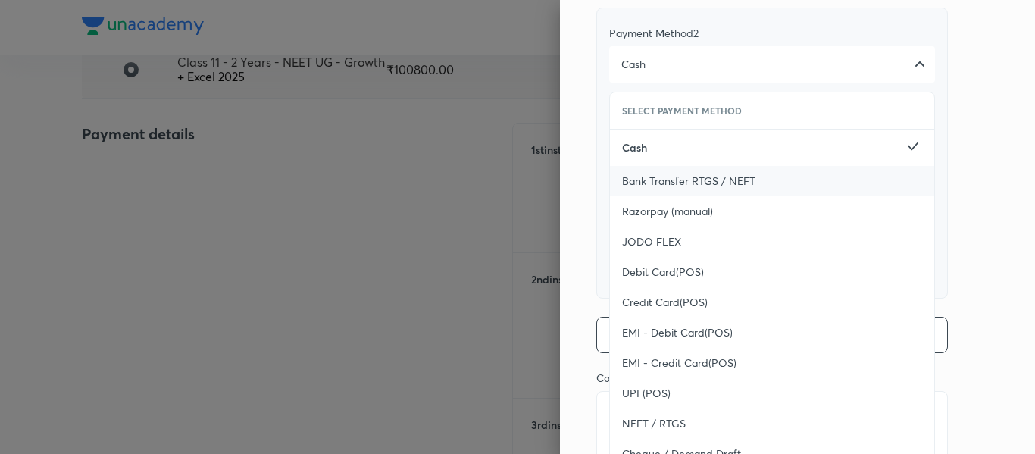
scroll to position [562, 0]
click at [625, 399] on span "UPI (POS)" at bounding box center [646, 390] width 48 height 15
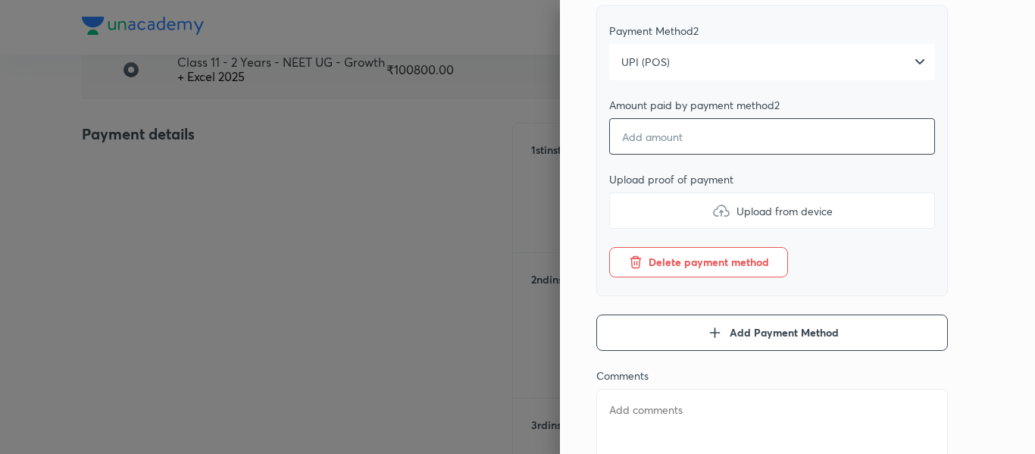
click at [609, 148] on input "number" at bounding box center [772, 136] width 326 height 36
click at [635, 215] on label "Upload from device" at bounding box center [772, 210] width 326 height 36
click at [0, 0] on input "Upload from device" at bounding box center [0, 0] width 0 height 0
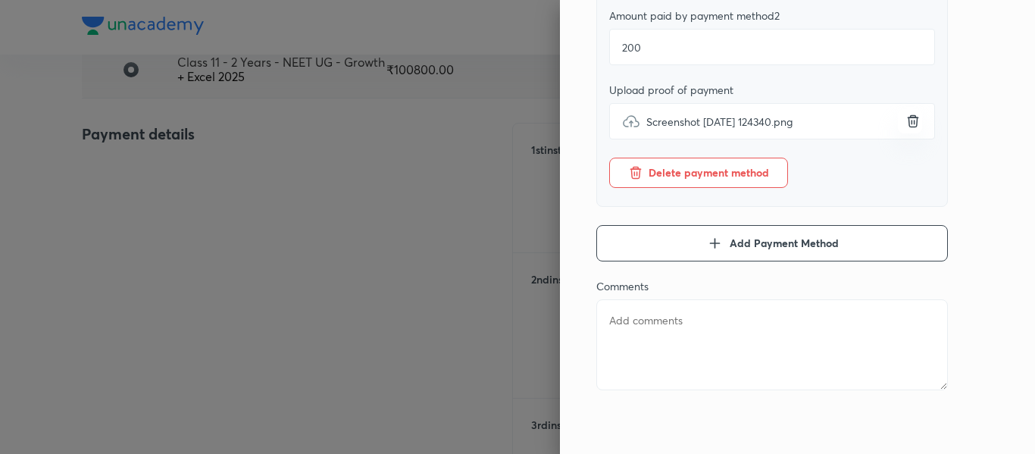
click at [671, 321] on textarea at bounding box center [772, 344] width 352 height 91
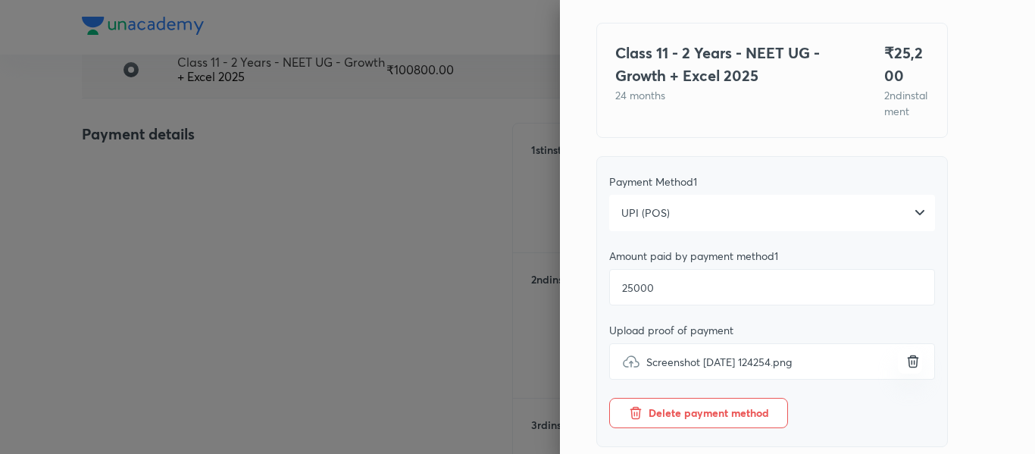
scroll to position [62, 0]
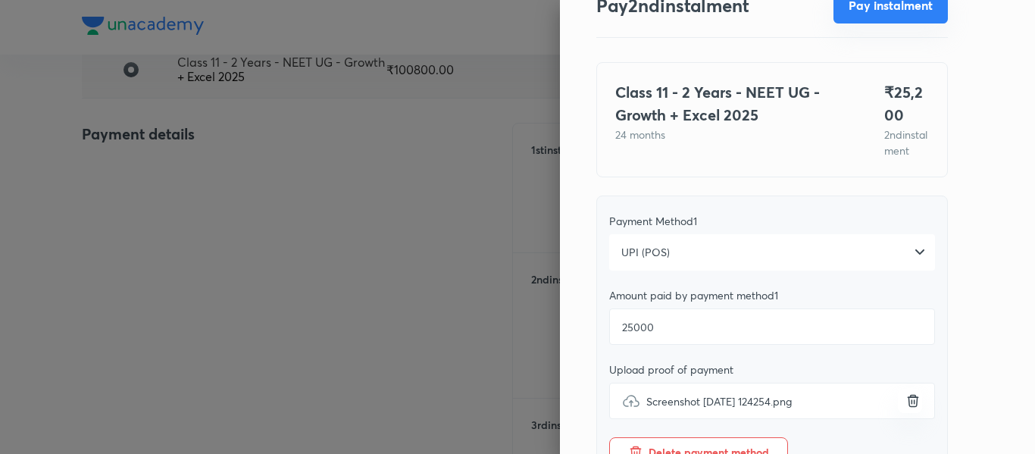
click at [840, 19] on button "Pay instalment" at bounding box center [891, 5] width 114 height 36
